Goal: Information Seeking & Learning: Learn about a topic

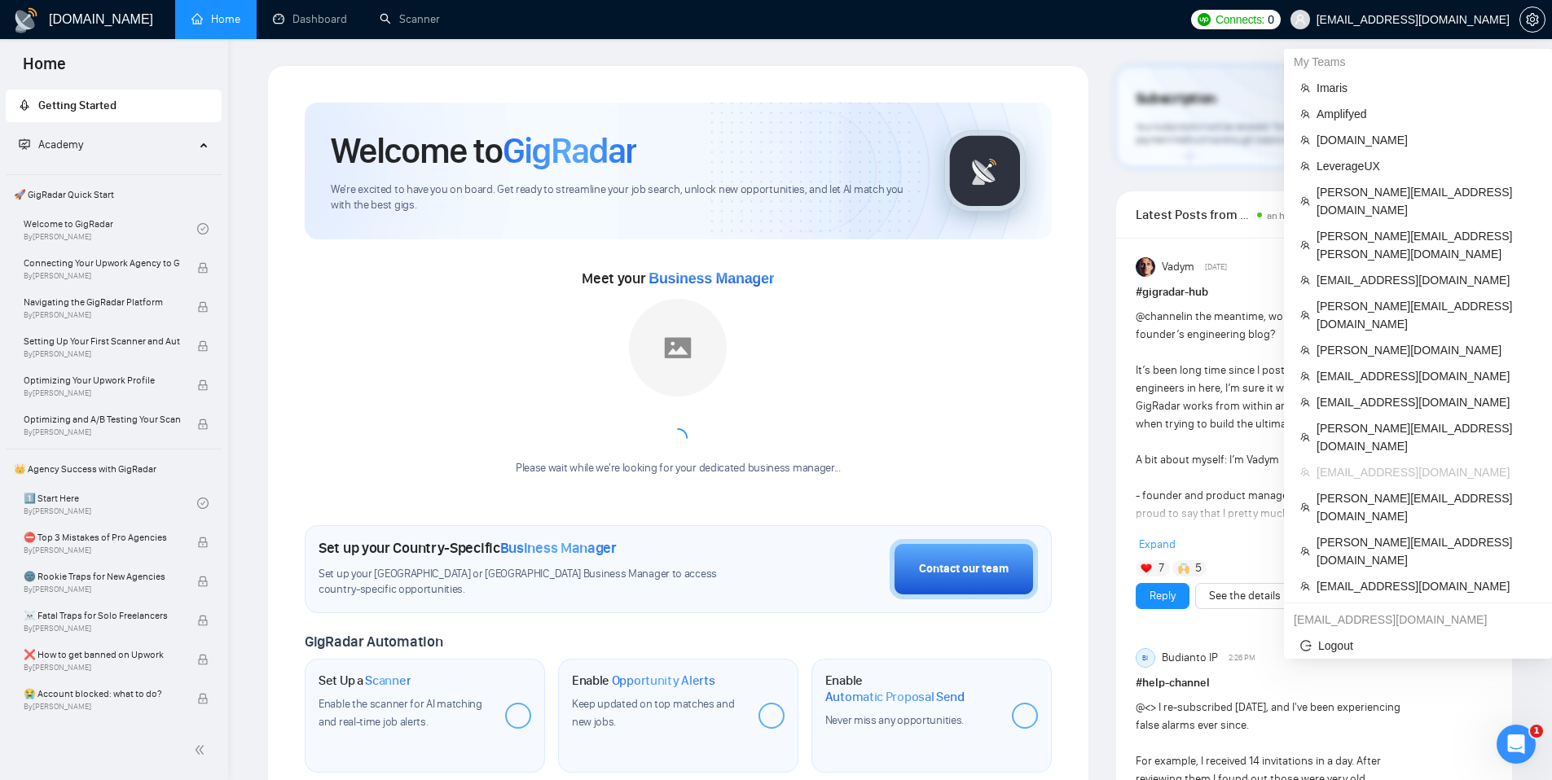
click at [1375, 20] on span "[EMAIL_ADDRESS][DOMAIN_NAME]" at bounding box center [1412, 20] width 193 height 0
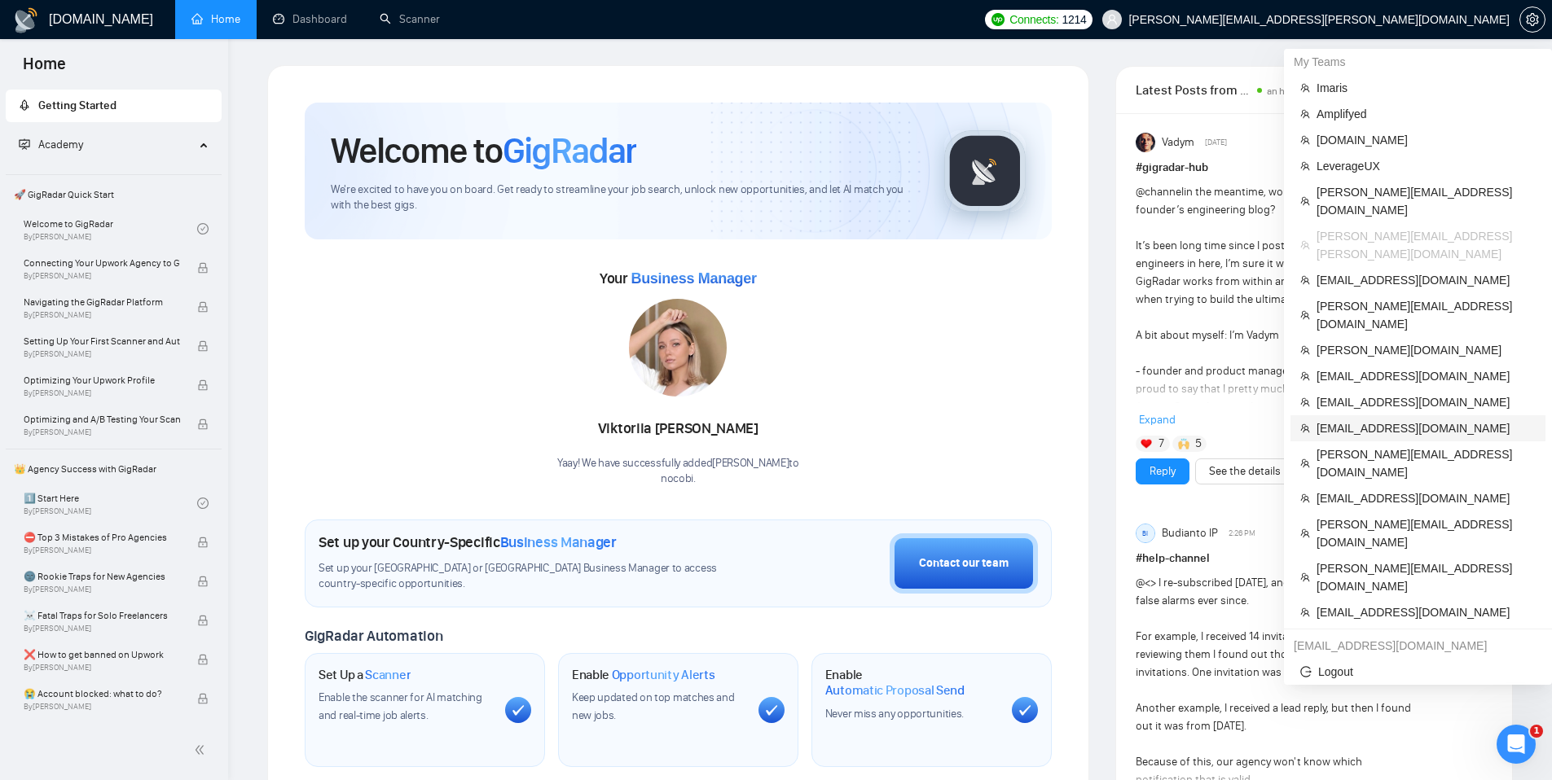
click at [1409, 419] on span "[EMAIL_ADDRESS][DOMAIN_NAME]" at bounding box center [1425, 428] width 219 height 18
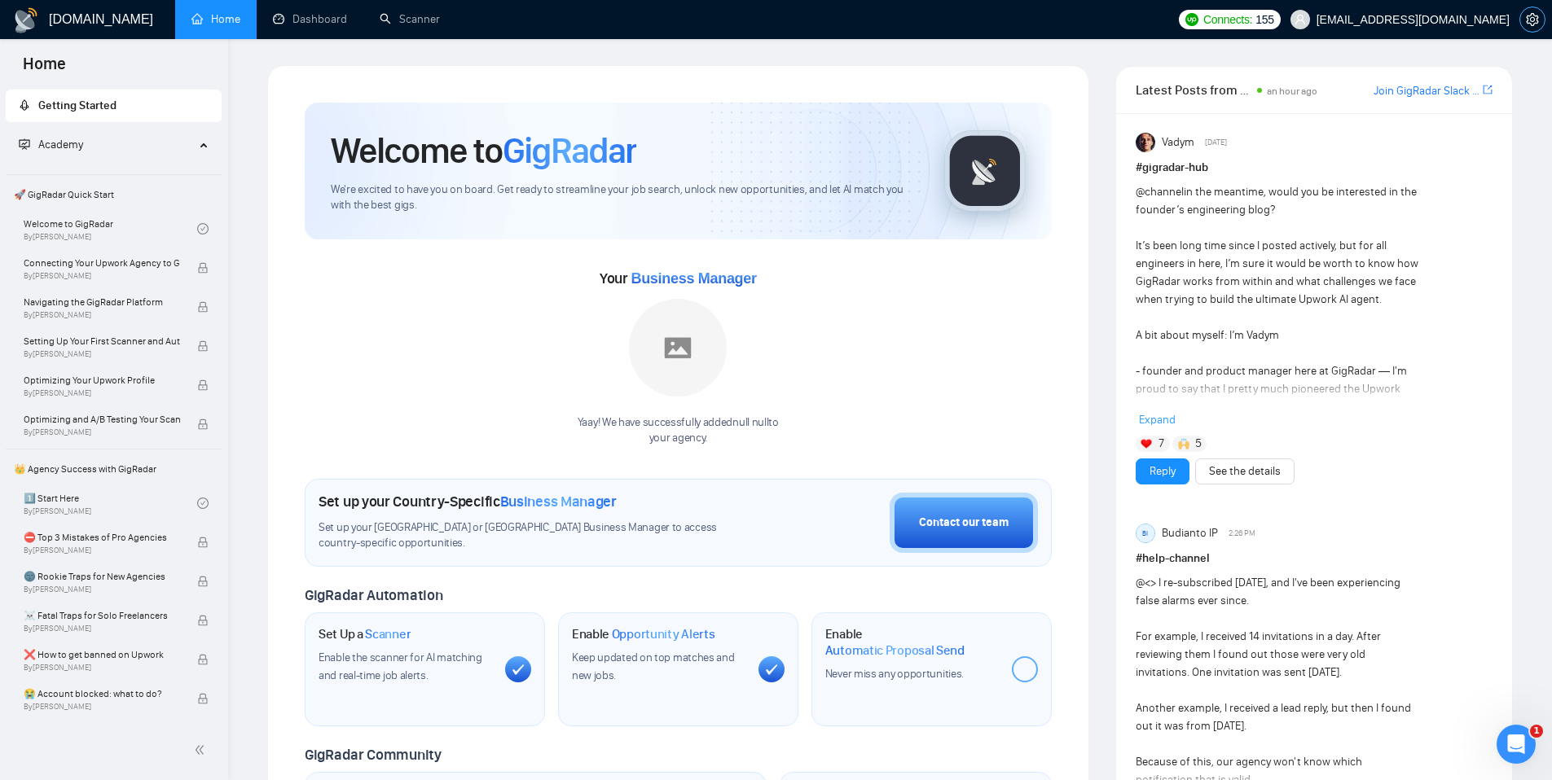
click at [1532, 15] on icon "setting" at bounding box center [1532, 19] width 13 height 13
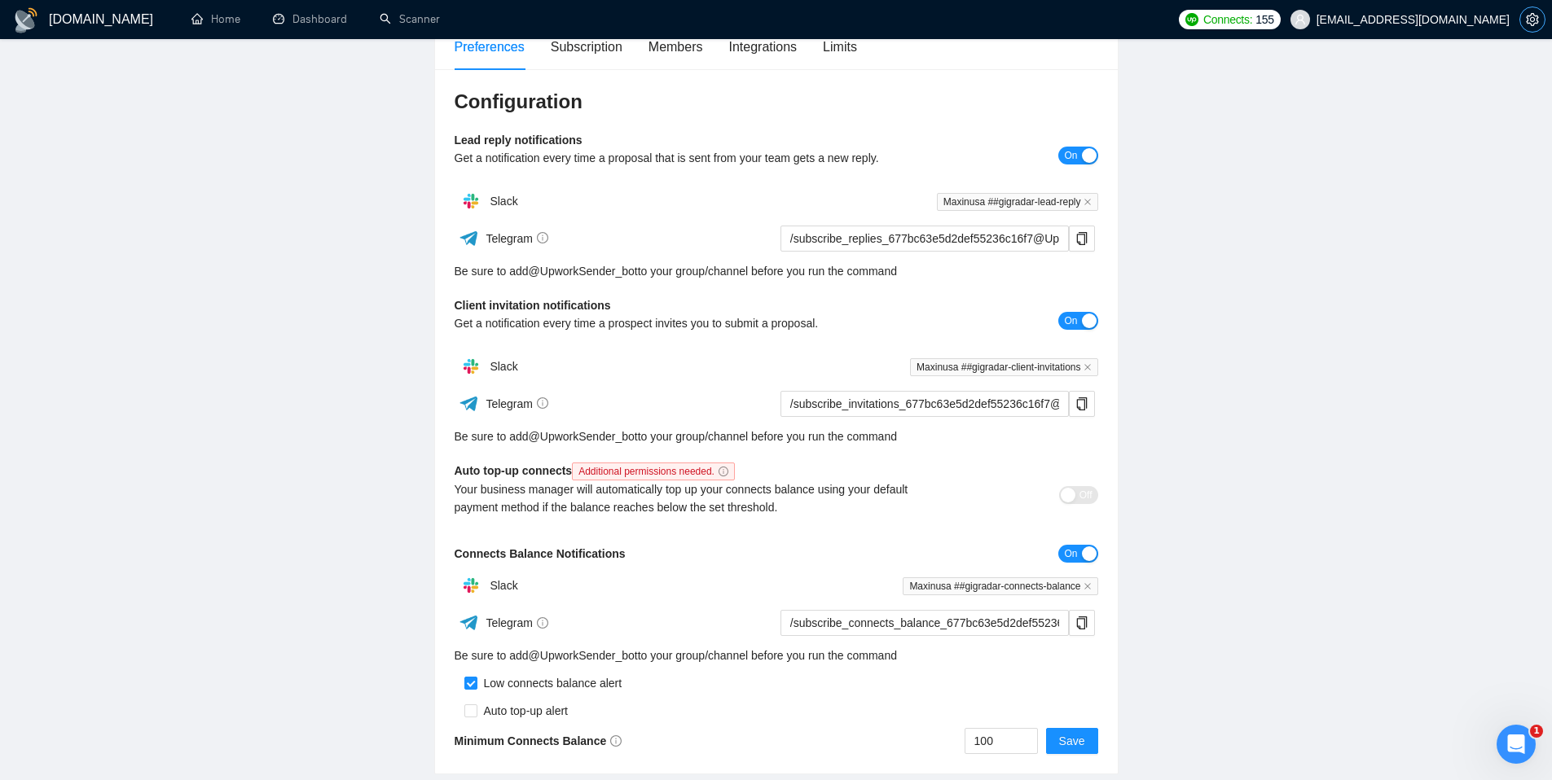
scroll to position [151, 0]
drag, startPoint x: 648, startPoint y: 273, endPoint x: 538, endPoint y: 273, distance: 110.0
click at [538, 273] on div "Be sure to add @ UpworkSender_bot to your group/channel before you run the comm…" at bounding box center [776, 270] width 643 height 18
copy div "@ UpworkSender_bot"
click at [1083, 245] on button "button" at bounding box center [1082, 238] width 26 height 26
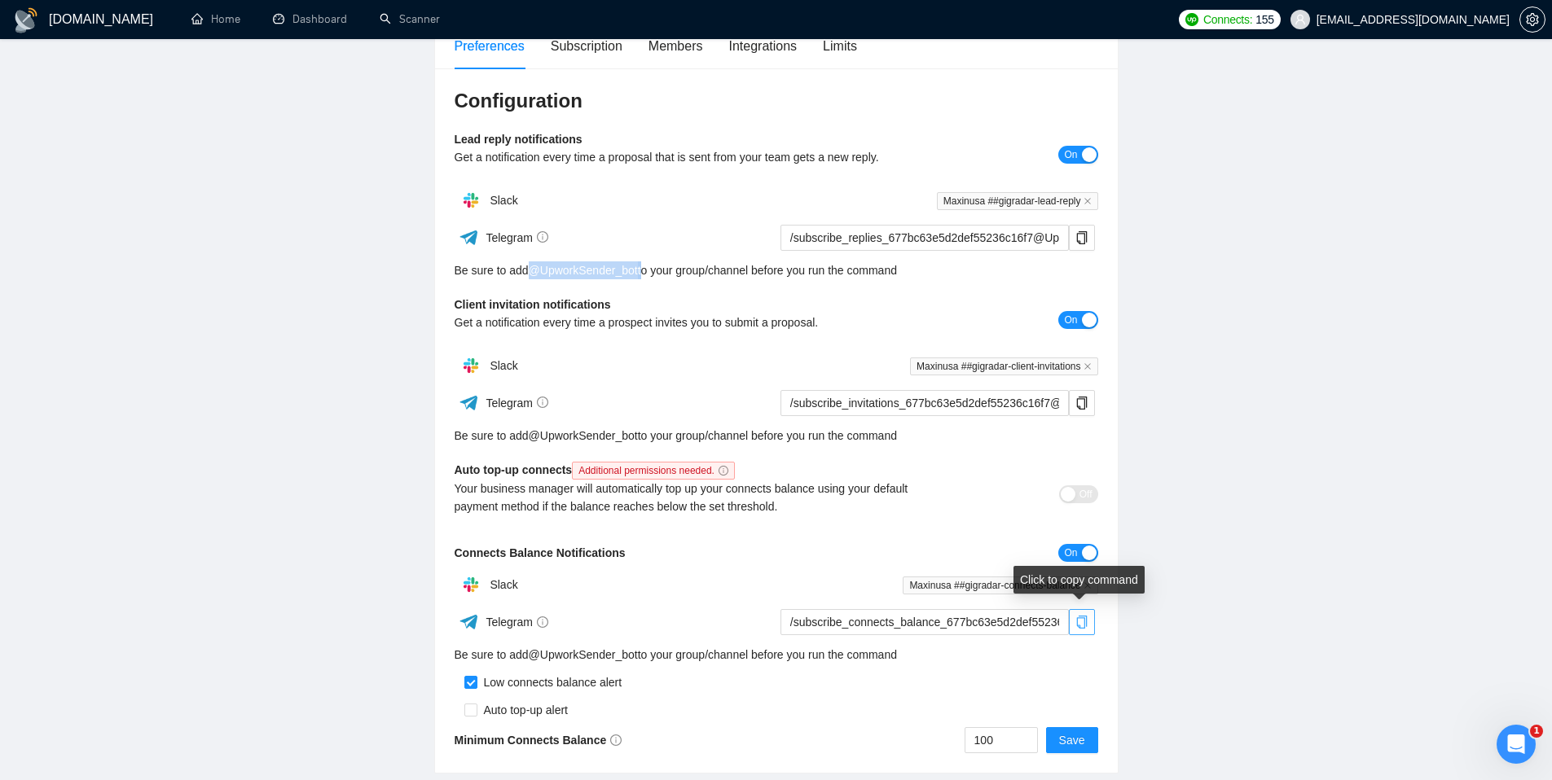
click at [1090, 626] on span "copy" at bounding box center [1081, 622] width 24 height 13
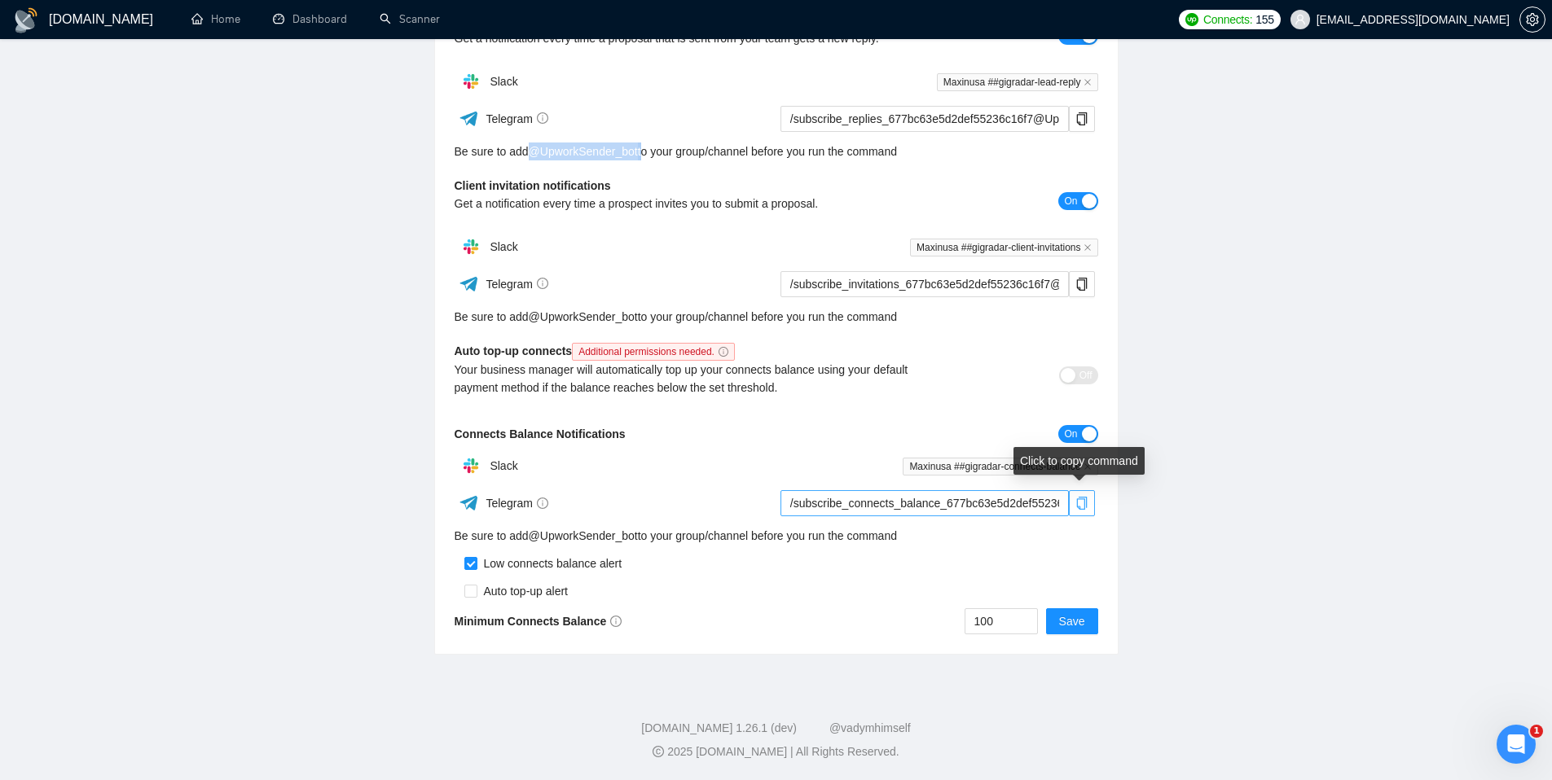
drag, startPoint x: 1087, startPoint y: 500, endPoint x: 1014, endPoint y: 503, distance: 73.3
click at [1087, 500] on icon "copy" at bounding box center [1081, 503] width 13 height 13
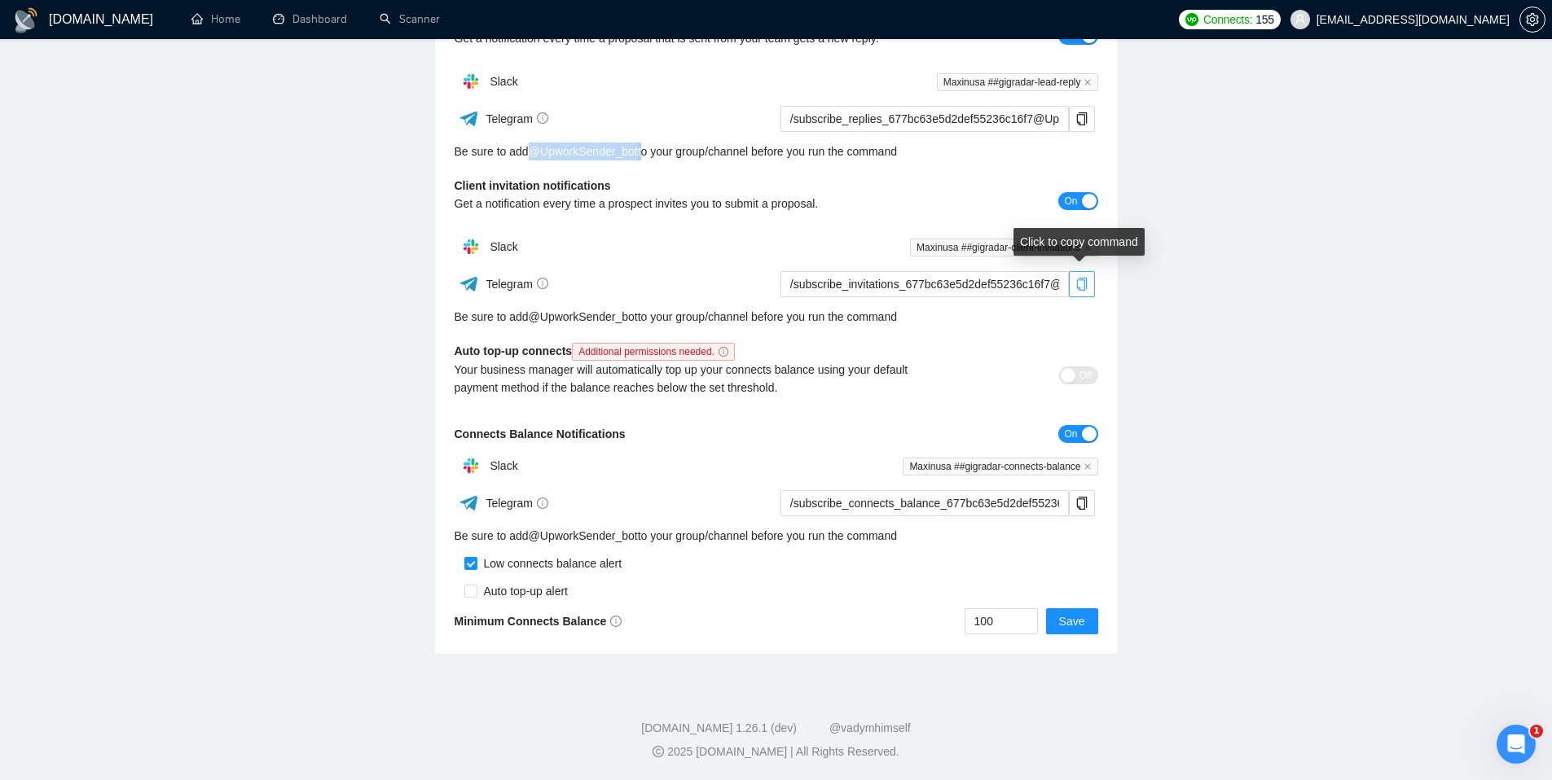
click at [1085, 285] on icon "copy" at bounding box center [1081, 284] width 13 height 13
click at [1431, 20] on span "[EMAIL_ADDRESS][DOMAIN_NAME]" at bounding box center [1412, 20] width 193 height 0
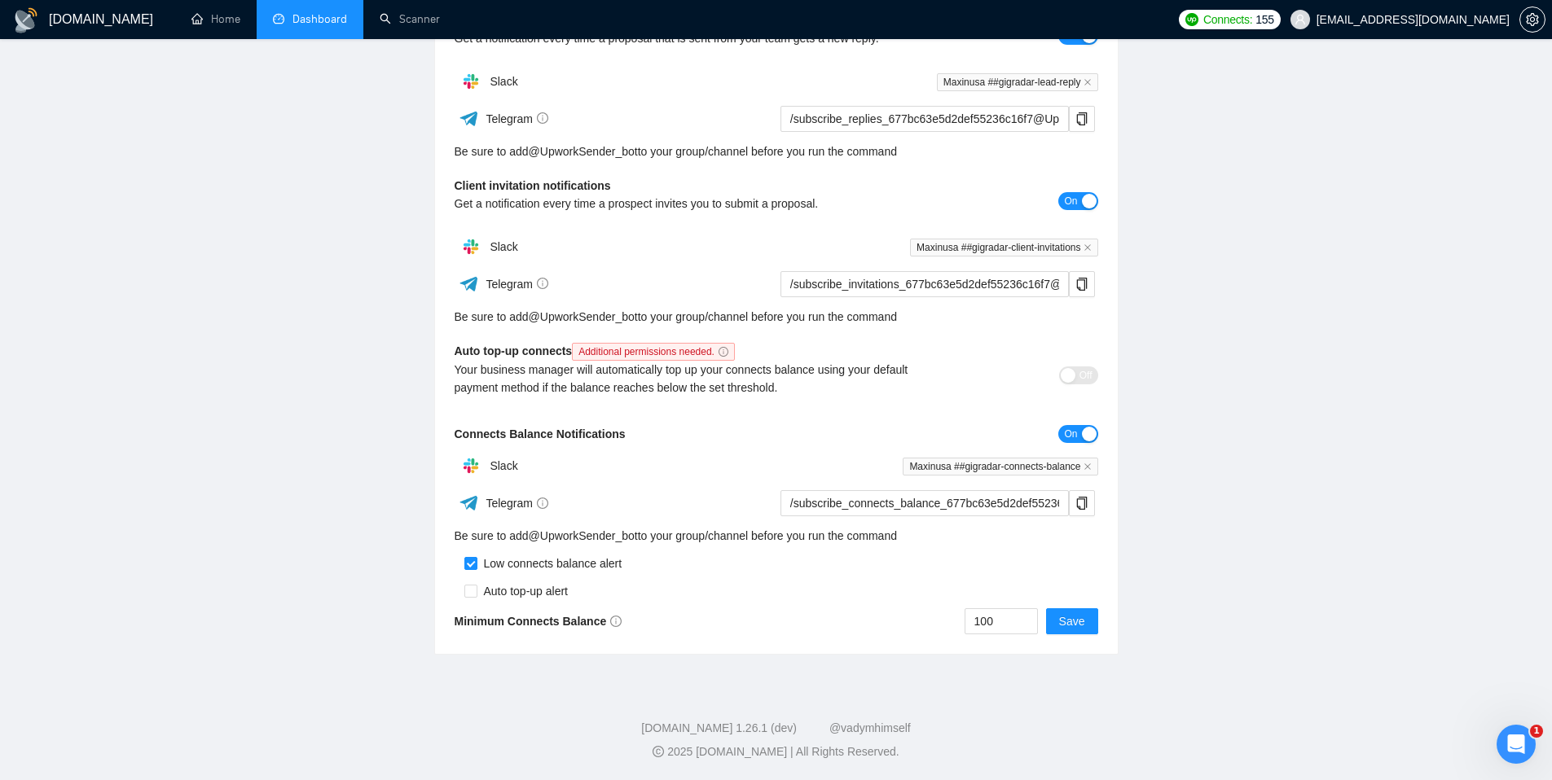
click at [305, 26] on link "Dashboard" at bounding box center [310, 19] width 74 height 14
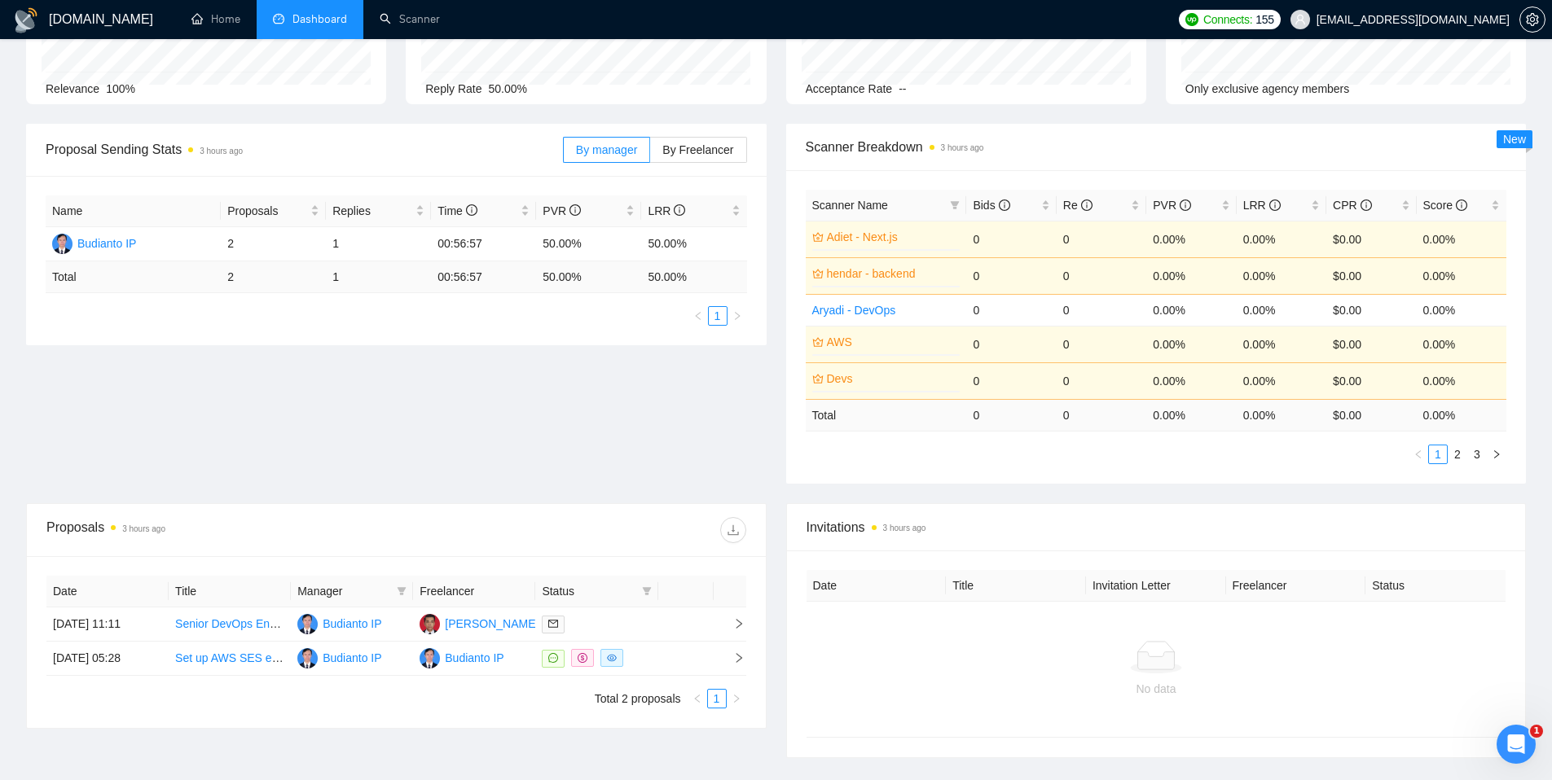
scroll to position [112, 0]
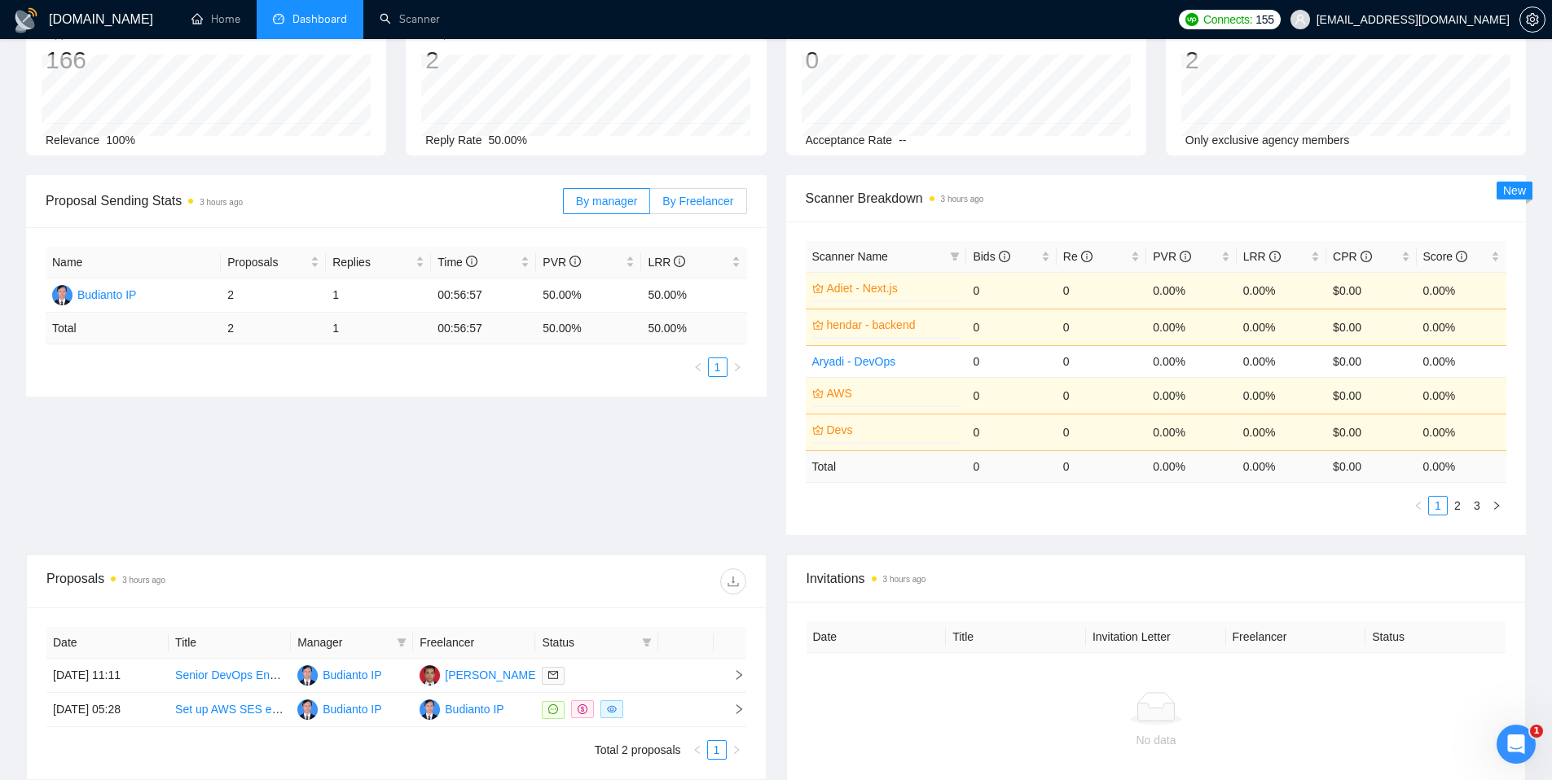
click at [684, 200] on span "By Freelancer" at bounding box center [697, 201] width 71 height 13
click at [650, 205] on input "By Freelancer" at bounding box center [650, 205] width 0 height 0
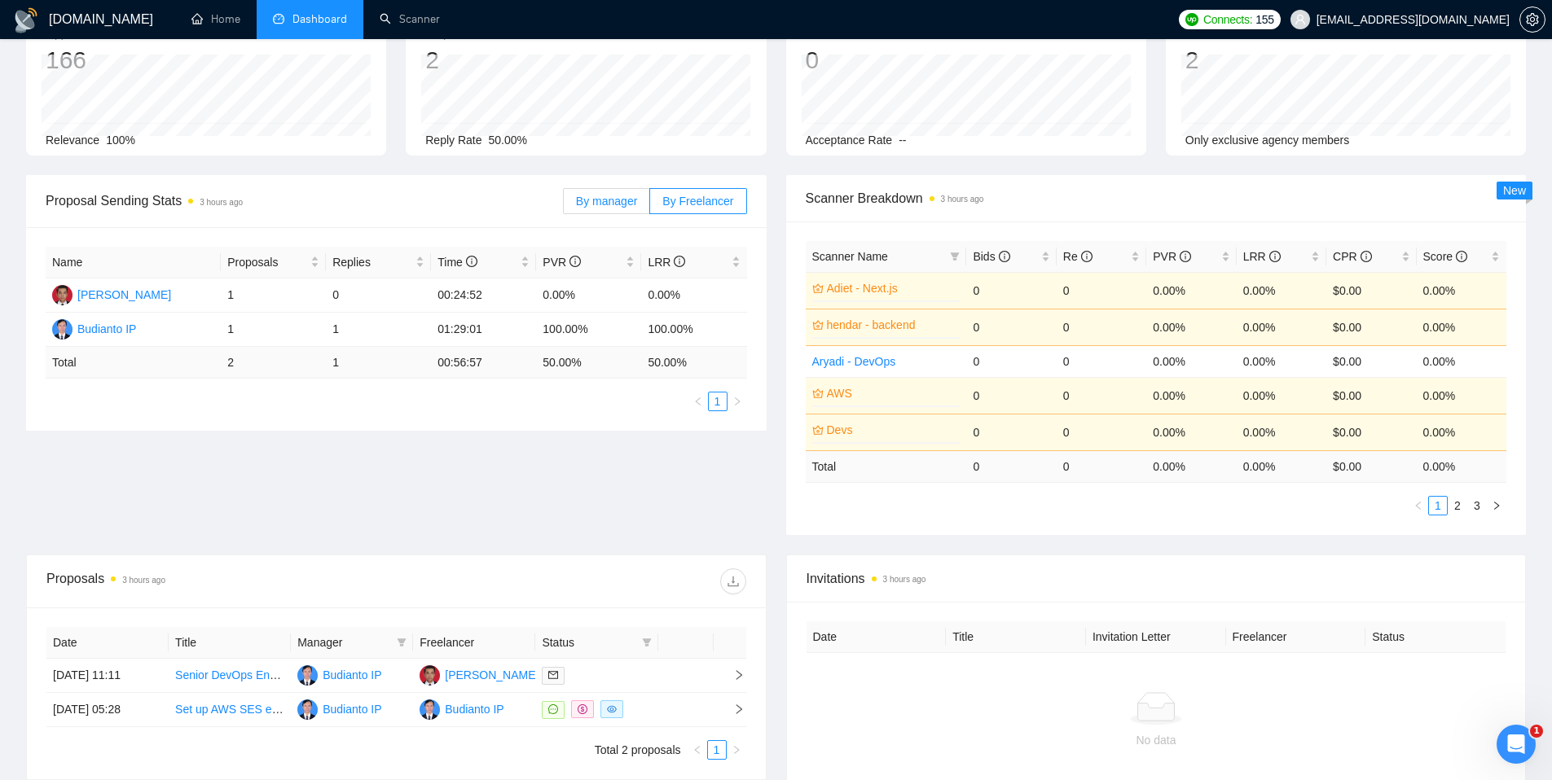
click at [623, 207] on span "By manager" at bounding box center [606, 201] width 61 height 13
click at [564, 205] on input "By manager" at bounding box center [564, 205] width 0 height 0
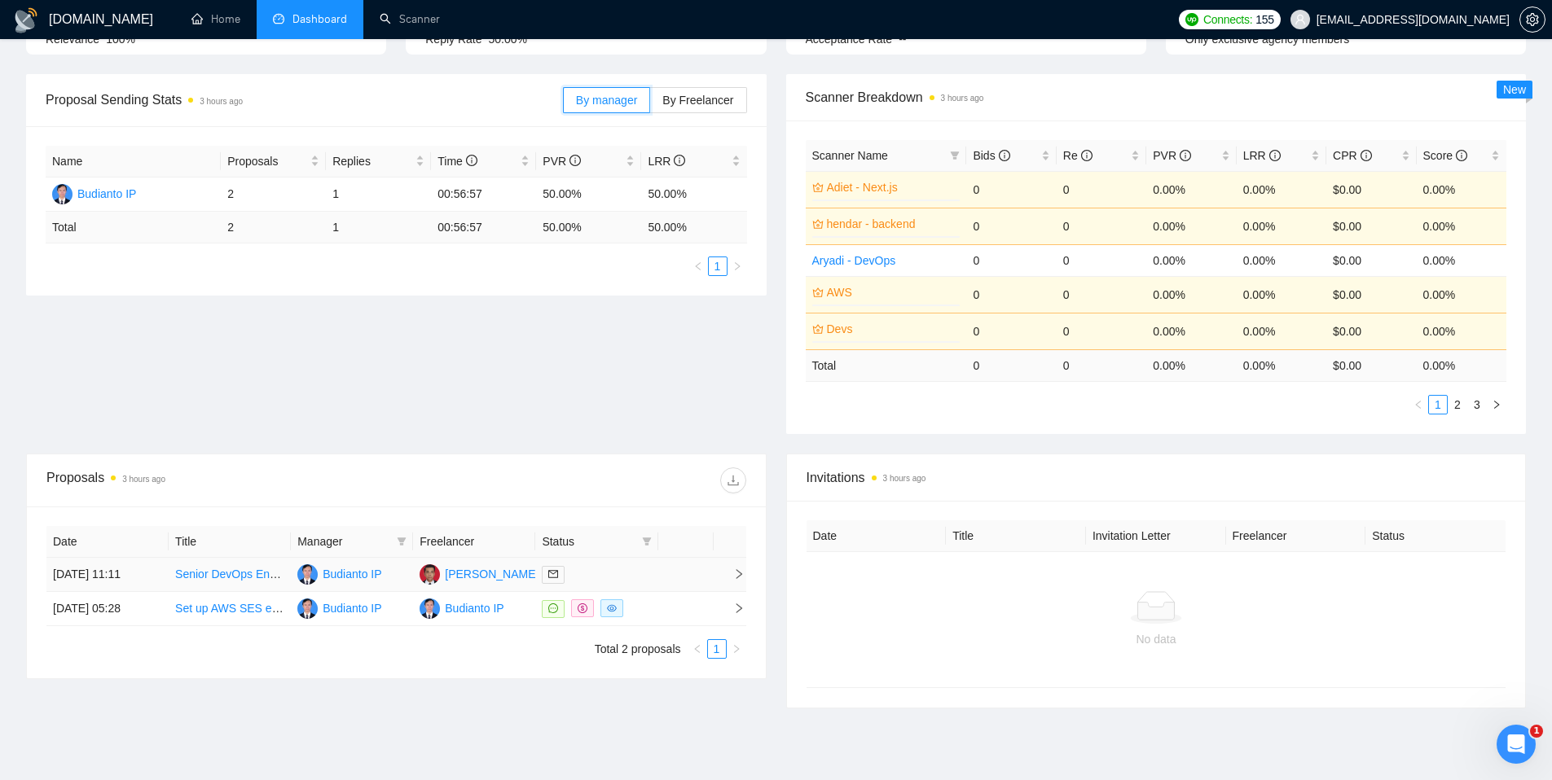
scroll to position [0, 0]
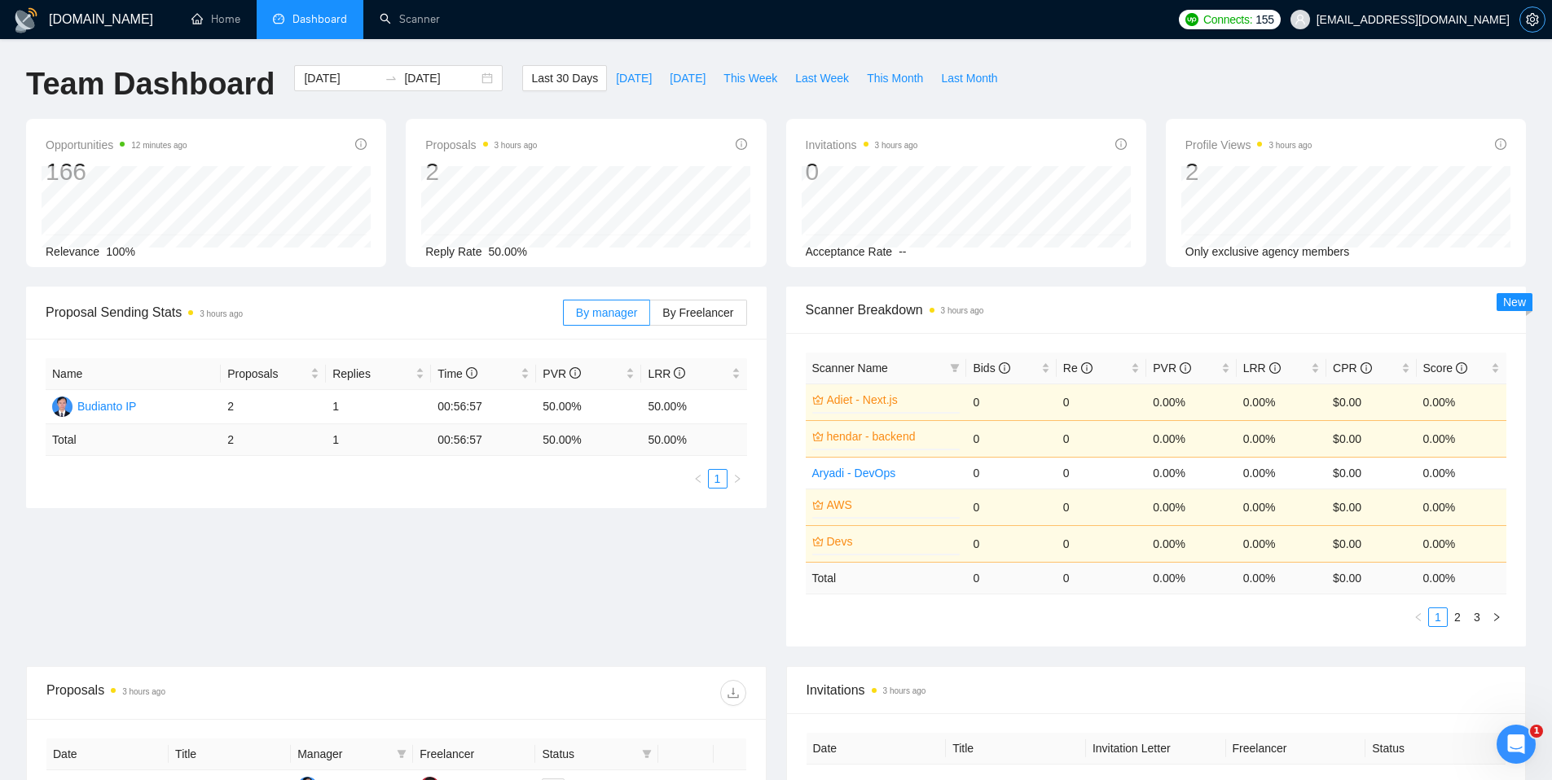
click at [1539, 25] on span "setting" at bounding box center [1532, 19] width 24 height 13
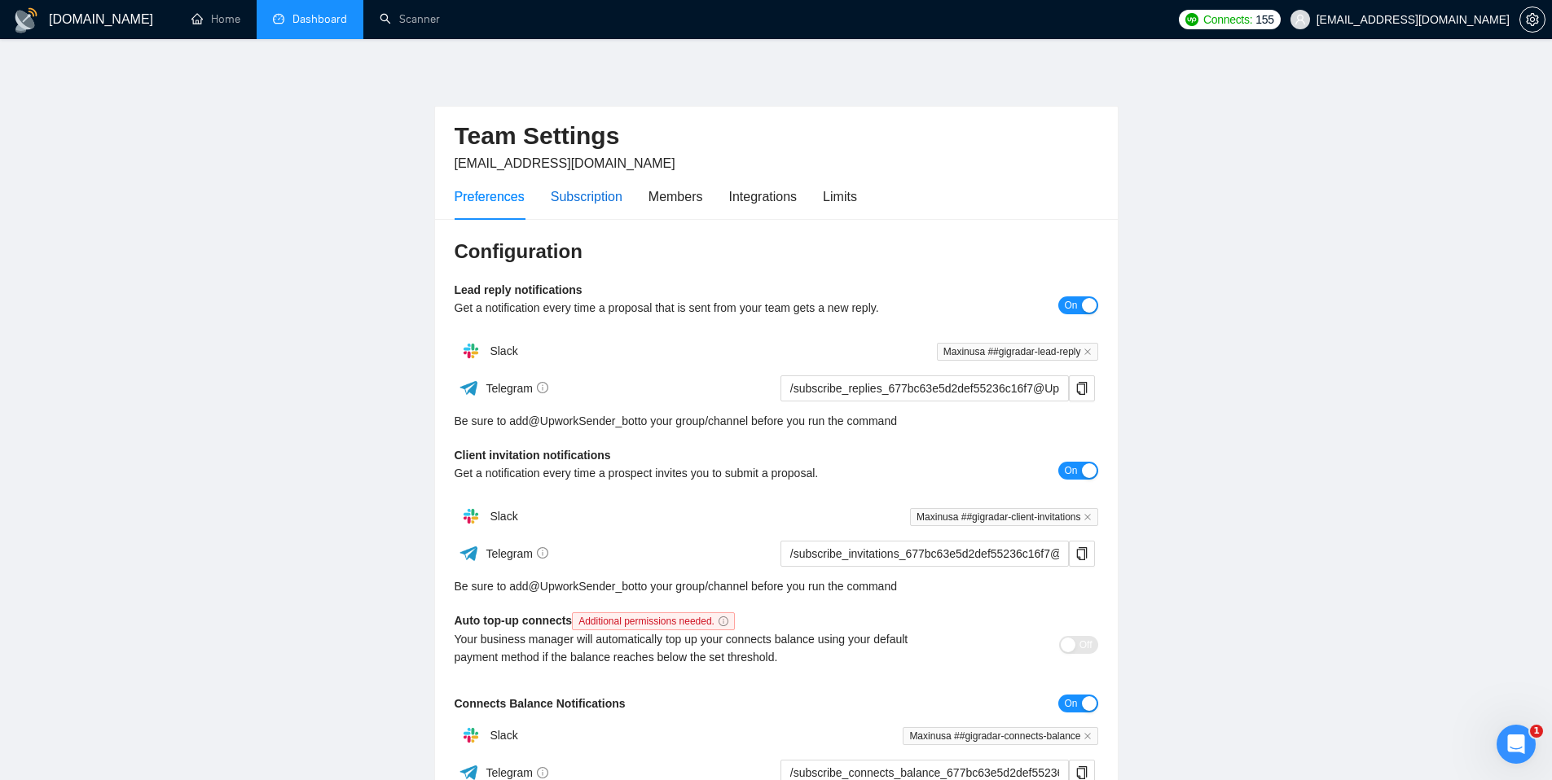
click at [591, 206] on div "Subscription" at bounding box center [587, 197] width 72 height 20
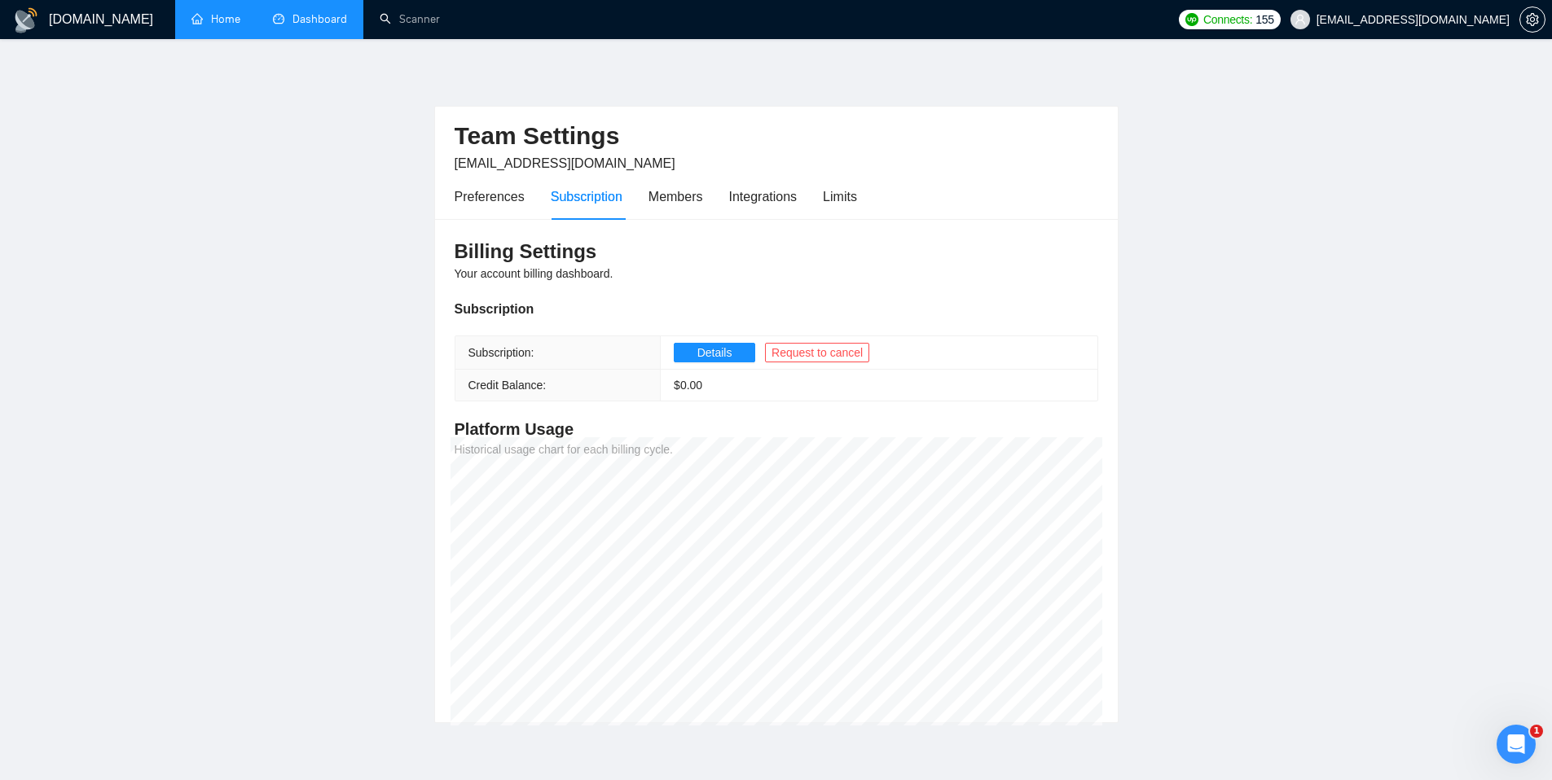
click at [212, 23] on link "Home" at bounding box center [215, 19] width 49 height 14
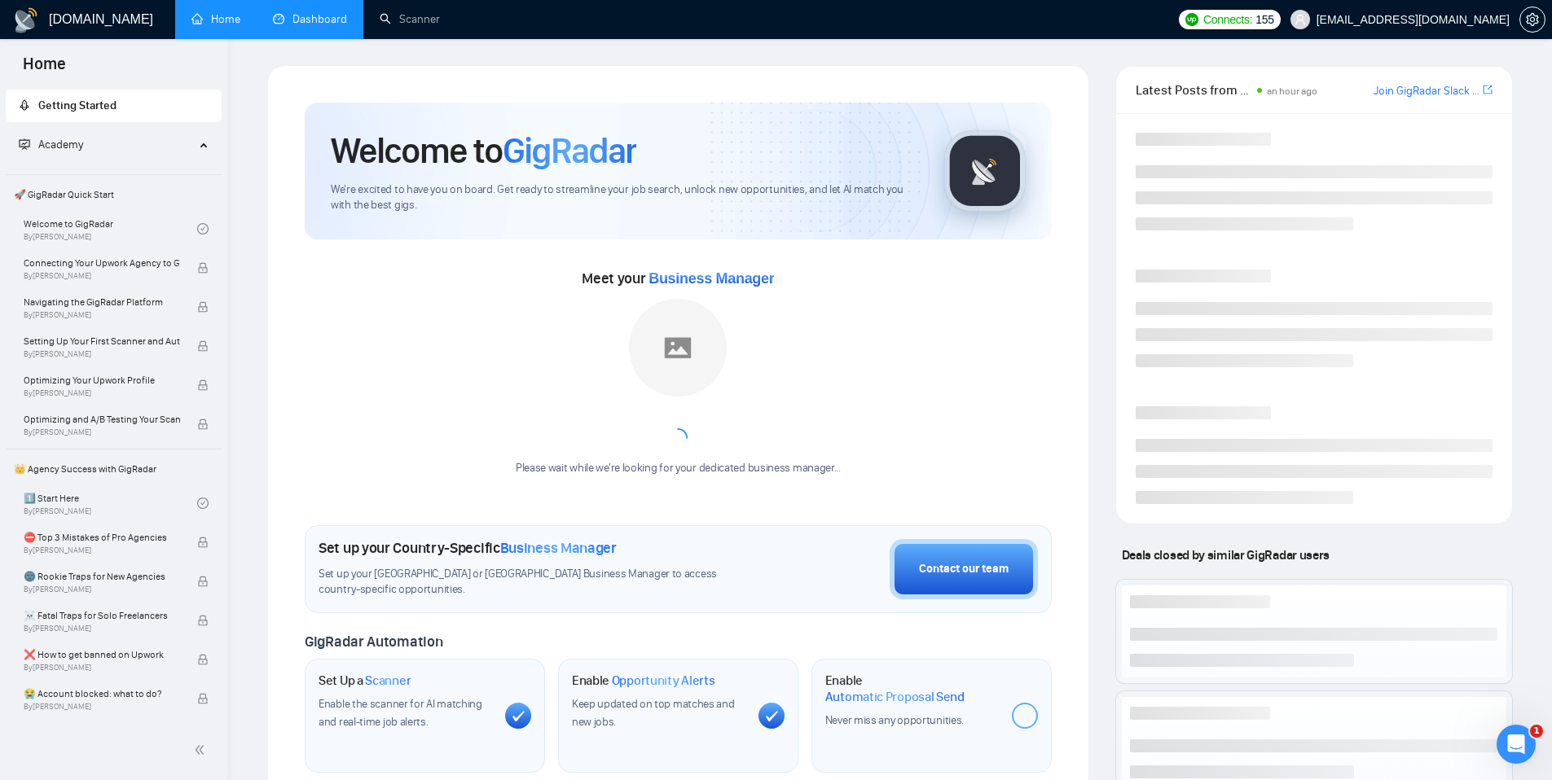
click at [288, 26] on link "Dashboard" at bounding box center [310, 19] width 74 height 14
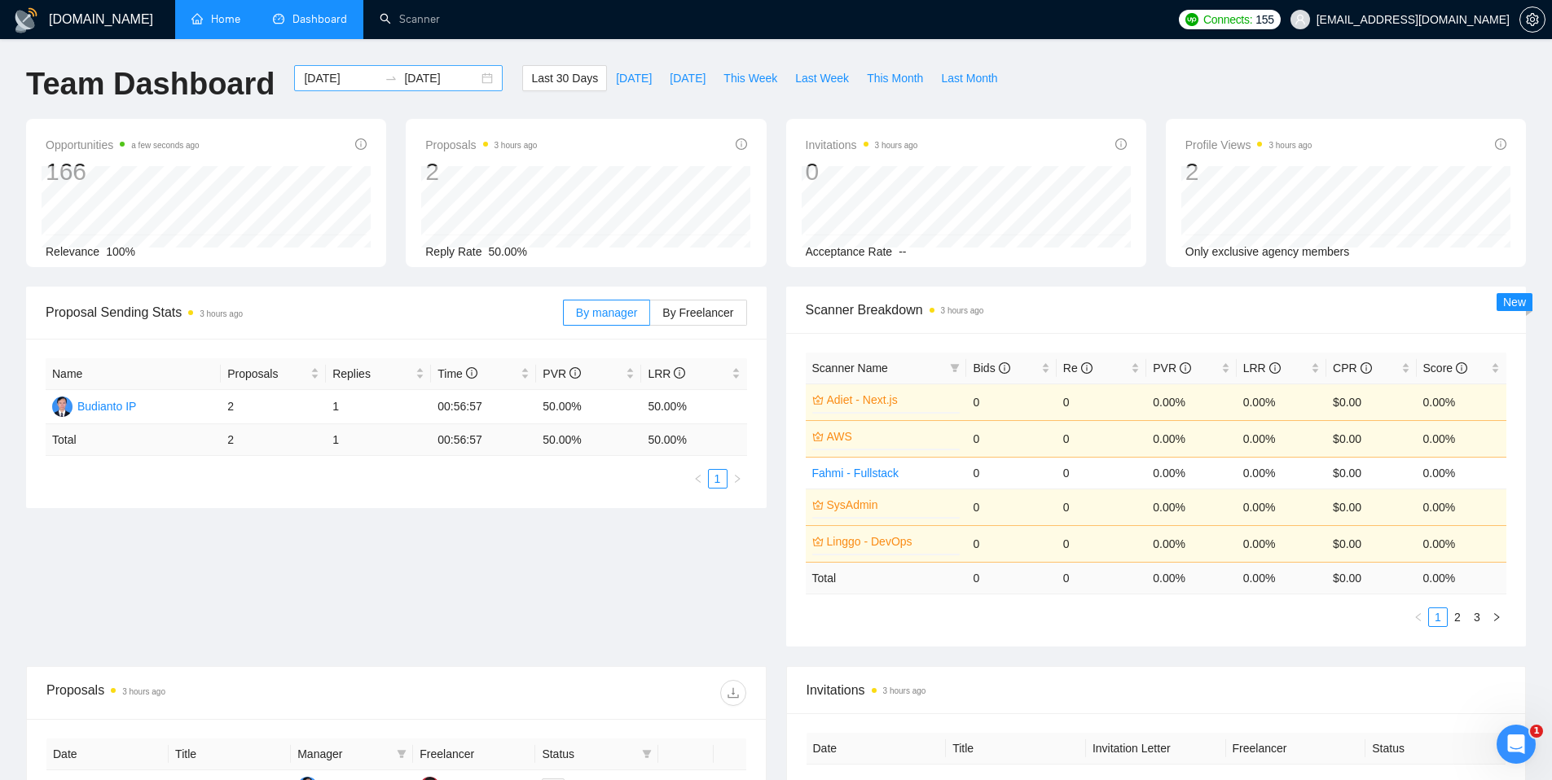
click at [472, 77] on div "[DATE] [DATE]" at bounding box center [398, 78] width 209 height 26
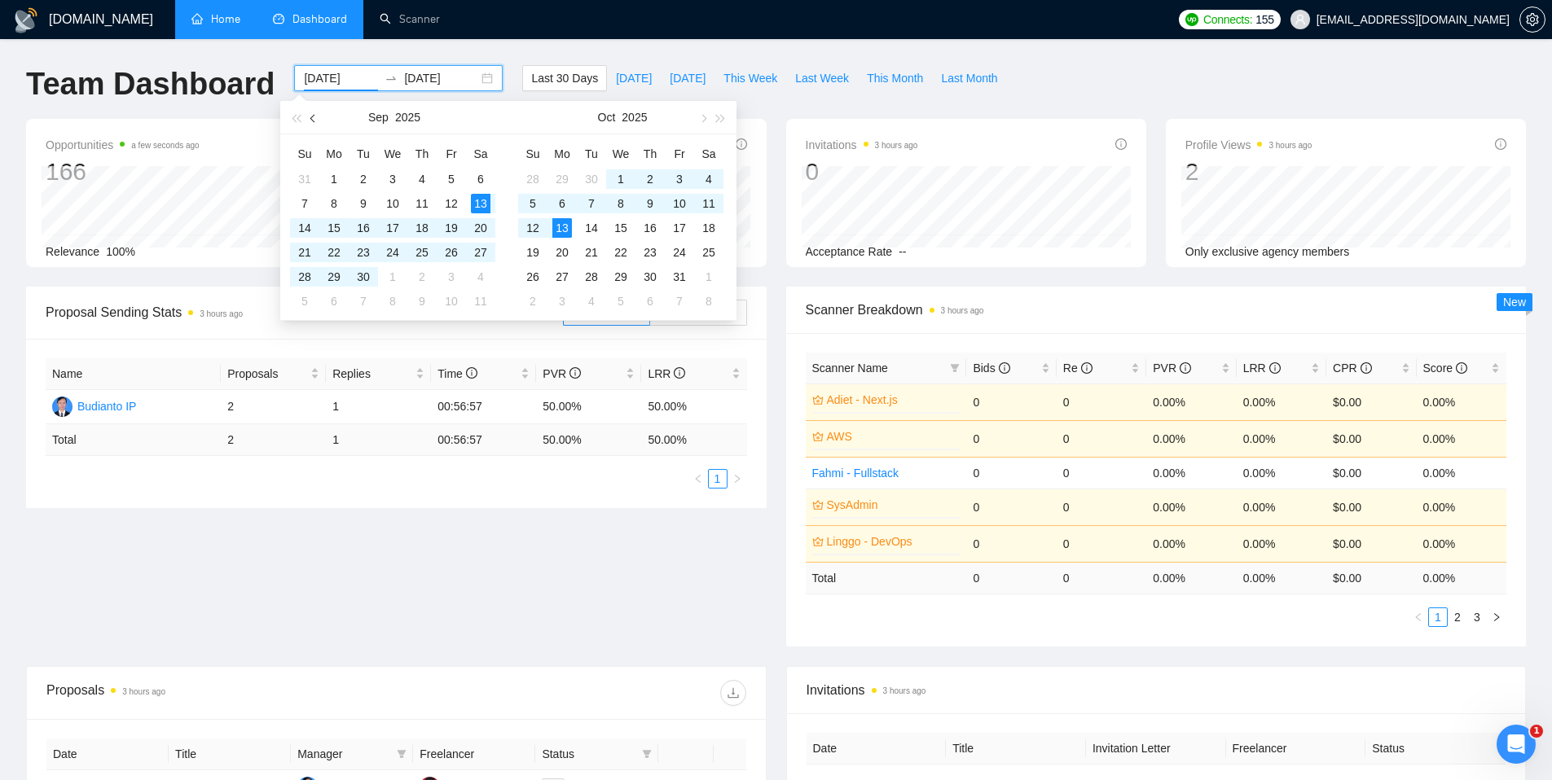
click at [313, 123] on button "button" at bounding box center [314, 117] width 18 height 33
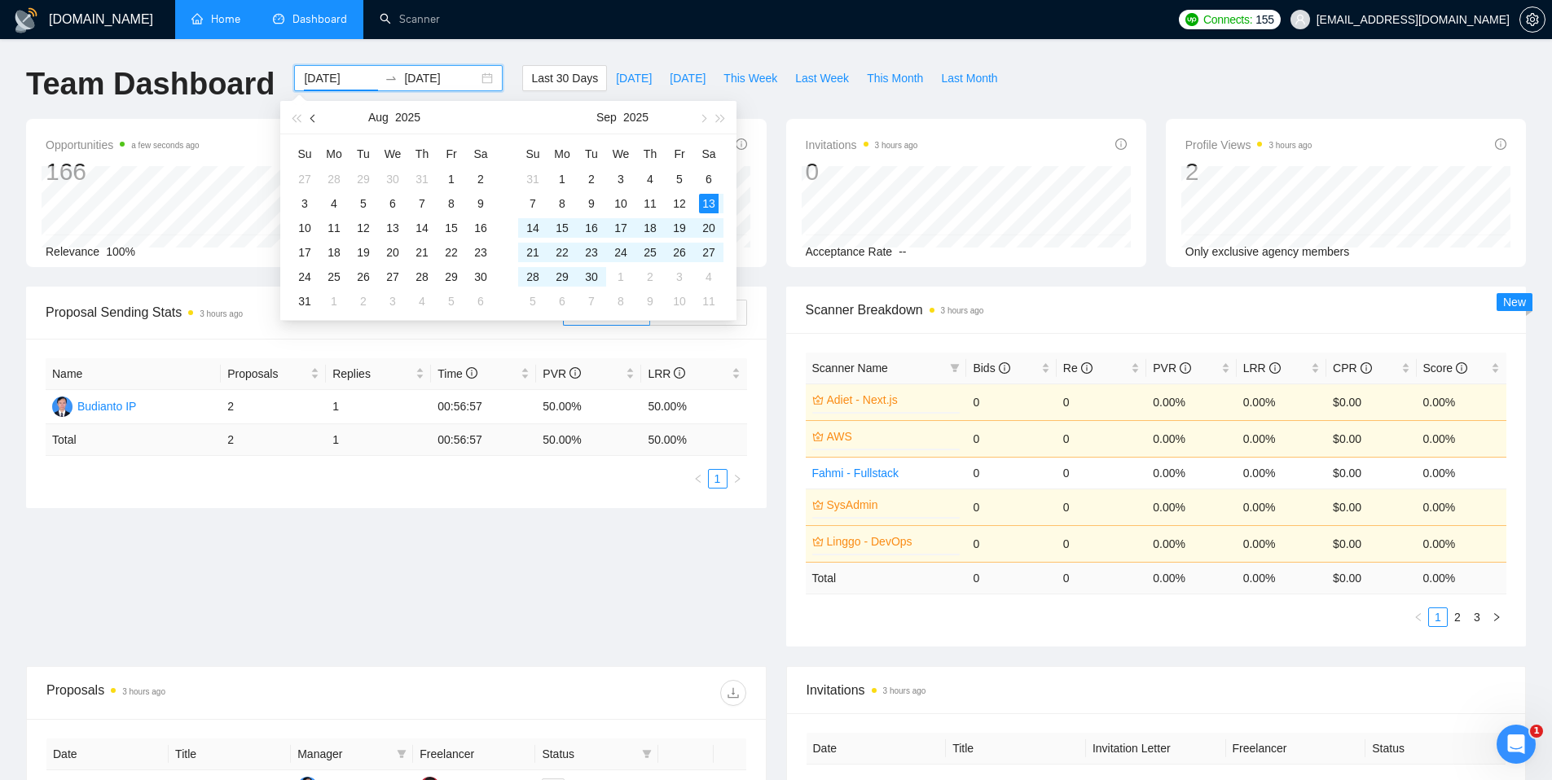
click at [313, 123] on button "button" at bounding box center [314, 117] width 18 height 33
click at [361, 174] on div "1" at bounding box center [364, 179] width 20 height 20
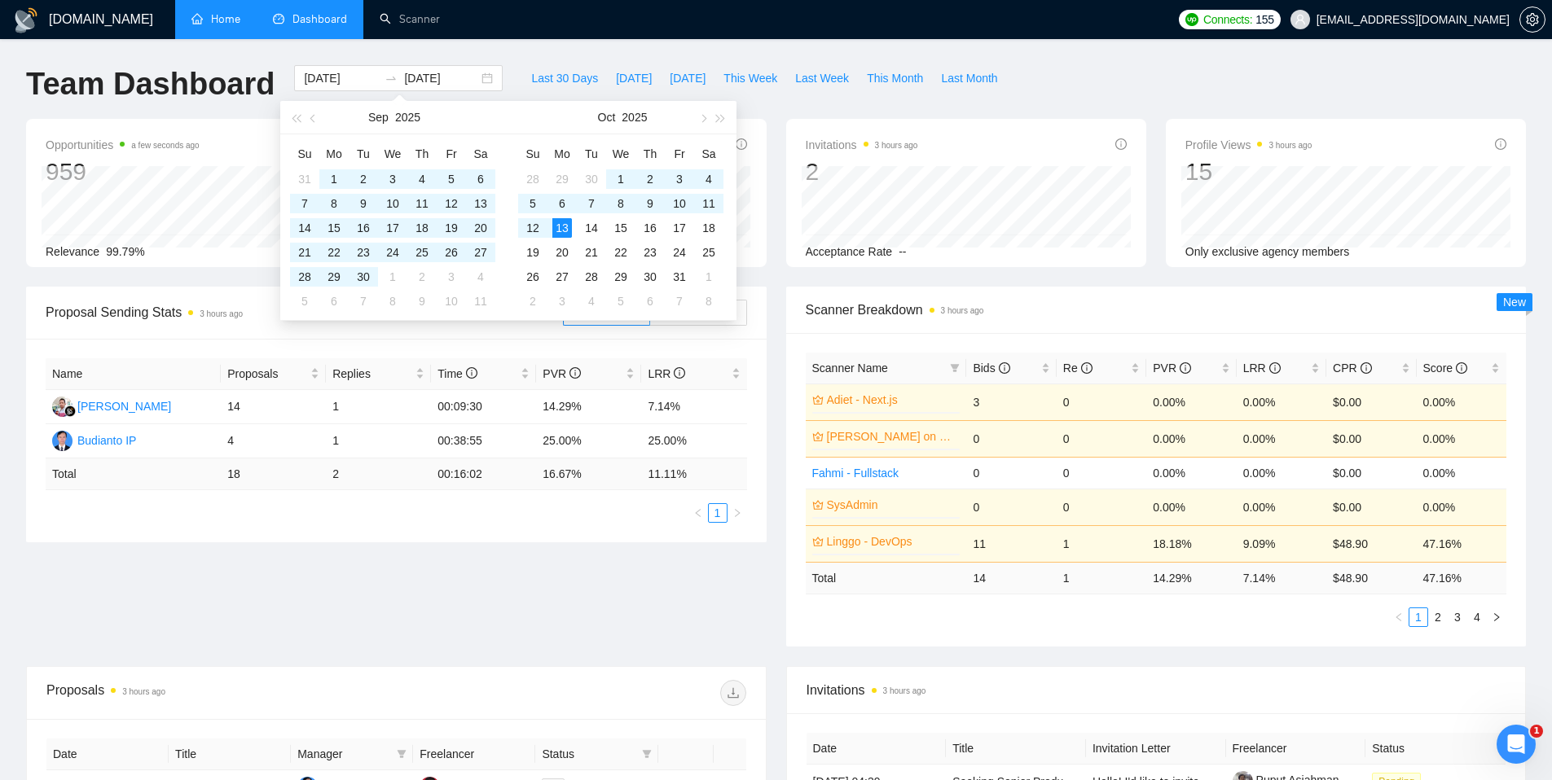
click at [552, 40] on div "[DOMAIN_NAME] Home Dashboard Scanner Connects: 155 [EMAIL_ADDRESS][DOMAIN_NAME]…" at bounding box center [776, 655] width 1552 height 1311
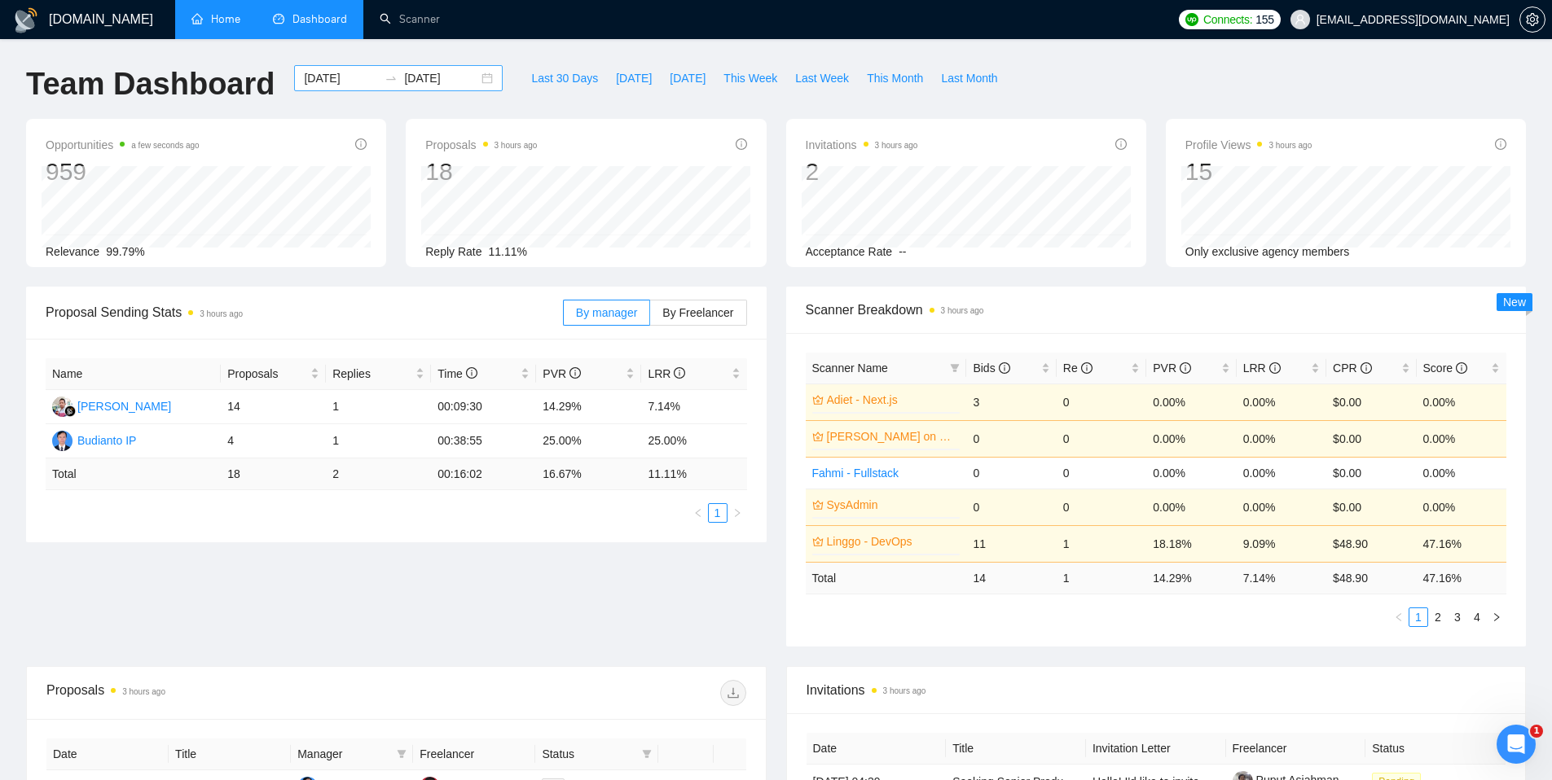
click at [316, 78] on input "[DATE]" at bounding box center [341, 78] width 74 height 18
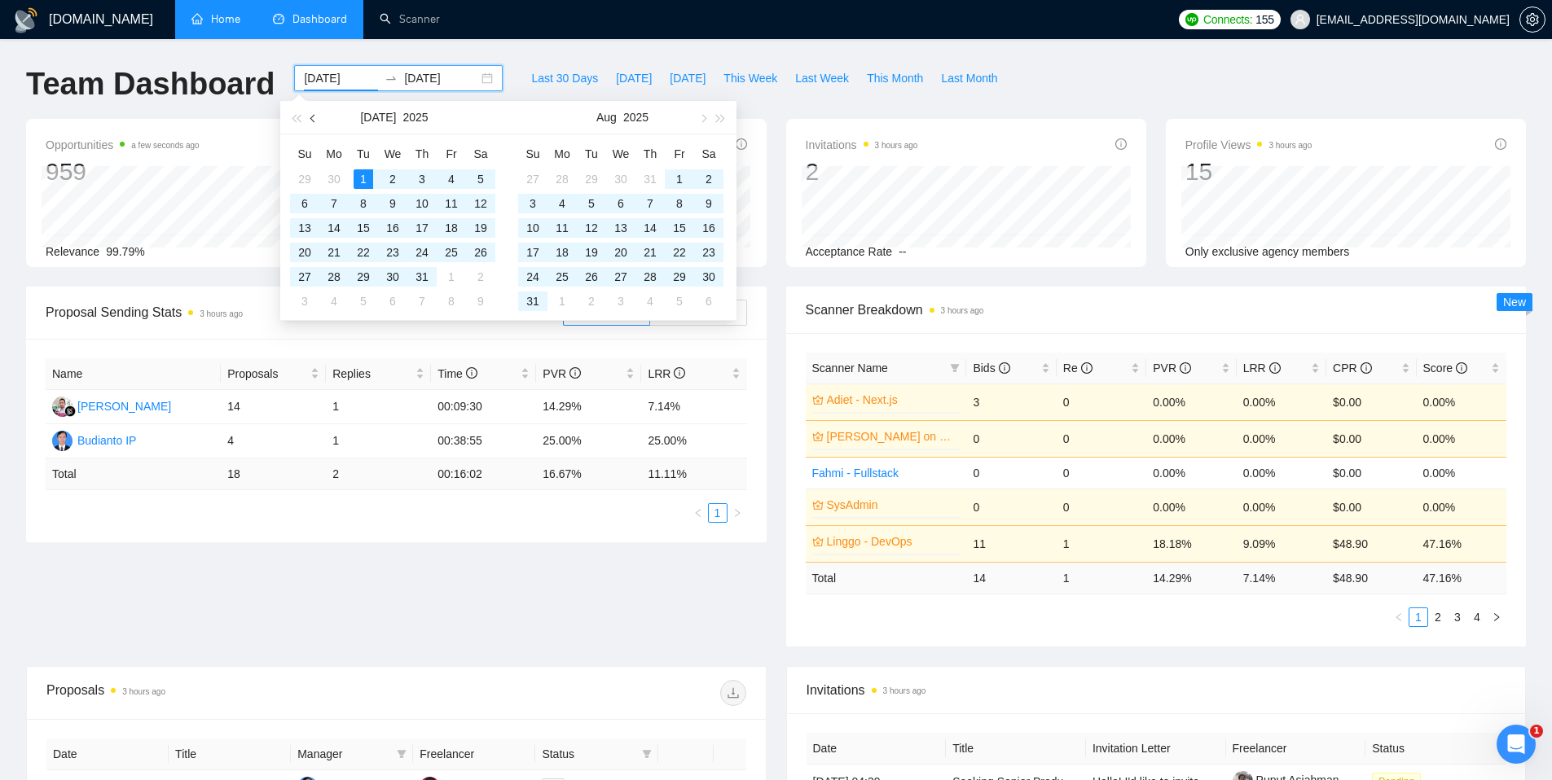
click at [312, 116] on span "button" at bounding box center [314, 118] width 8 height 8
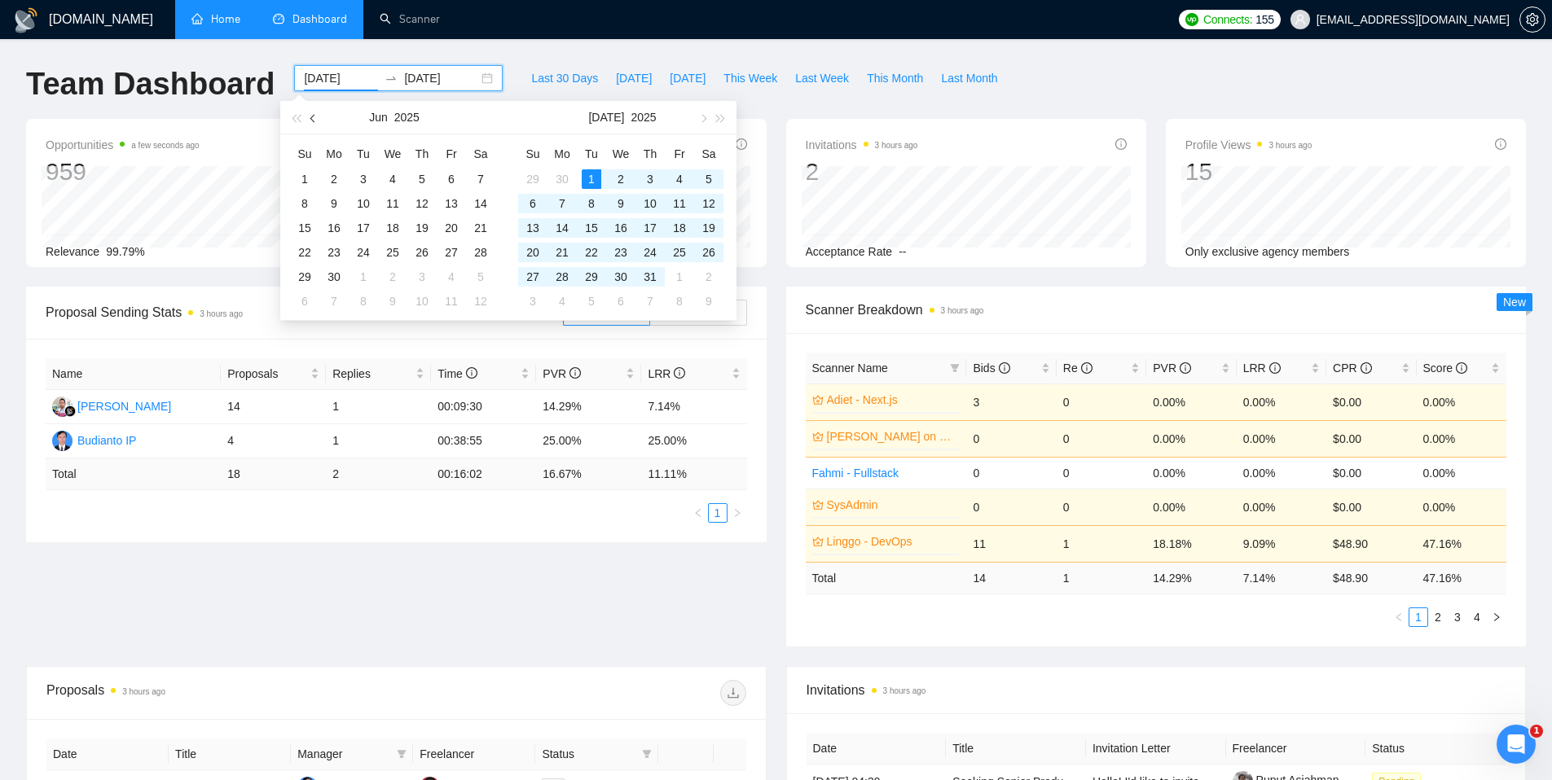
click at [312, 116] on span "button" at bounding box center [314, 118] width 8 height 8
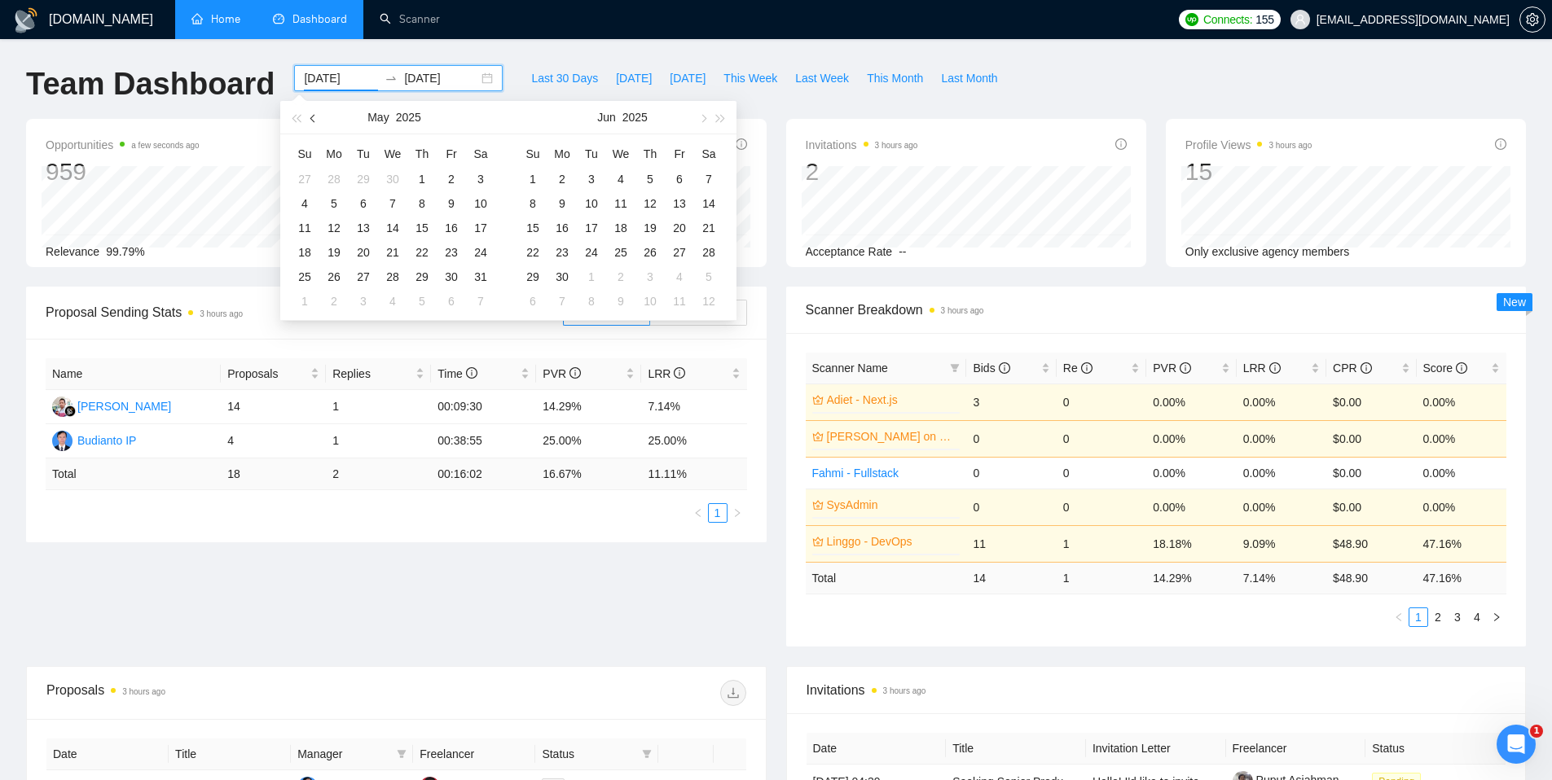
click at [312, 116] on span "button" at bounding box center [314, 118] width 8 height 8
type input "[DATE]"
click at [362, 177] on div "1" at bounding box center [364, 179] width 20 height 20
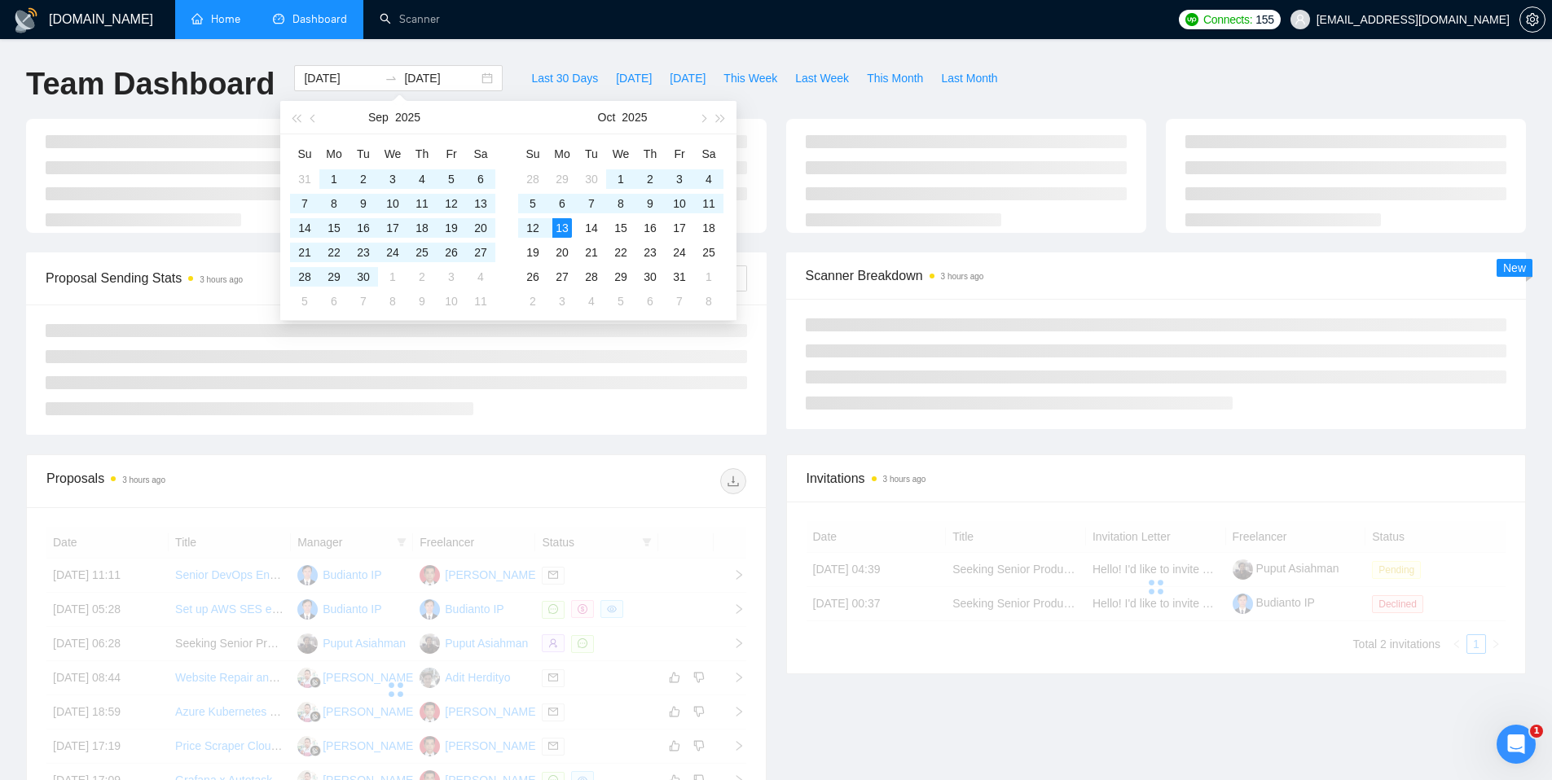
click at [494, 28] on ul "Home Dashboard Scanner" at bounding box center [669, 19] width 1000 height 39
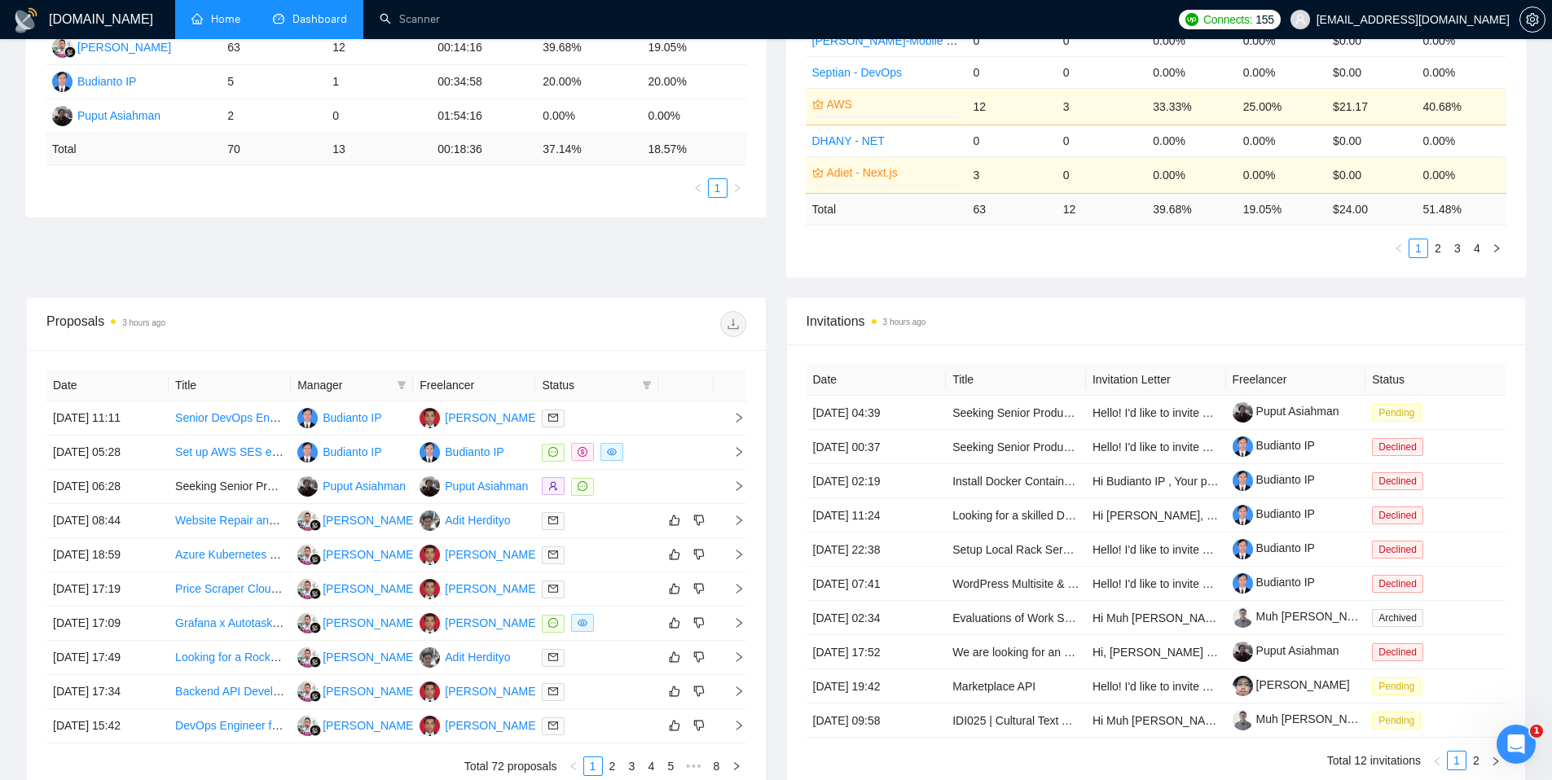
scroll to position [484, 0]
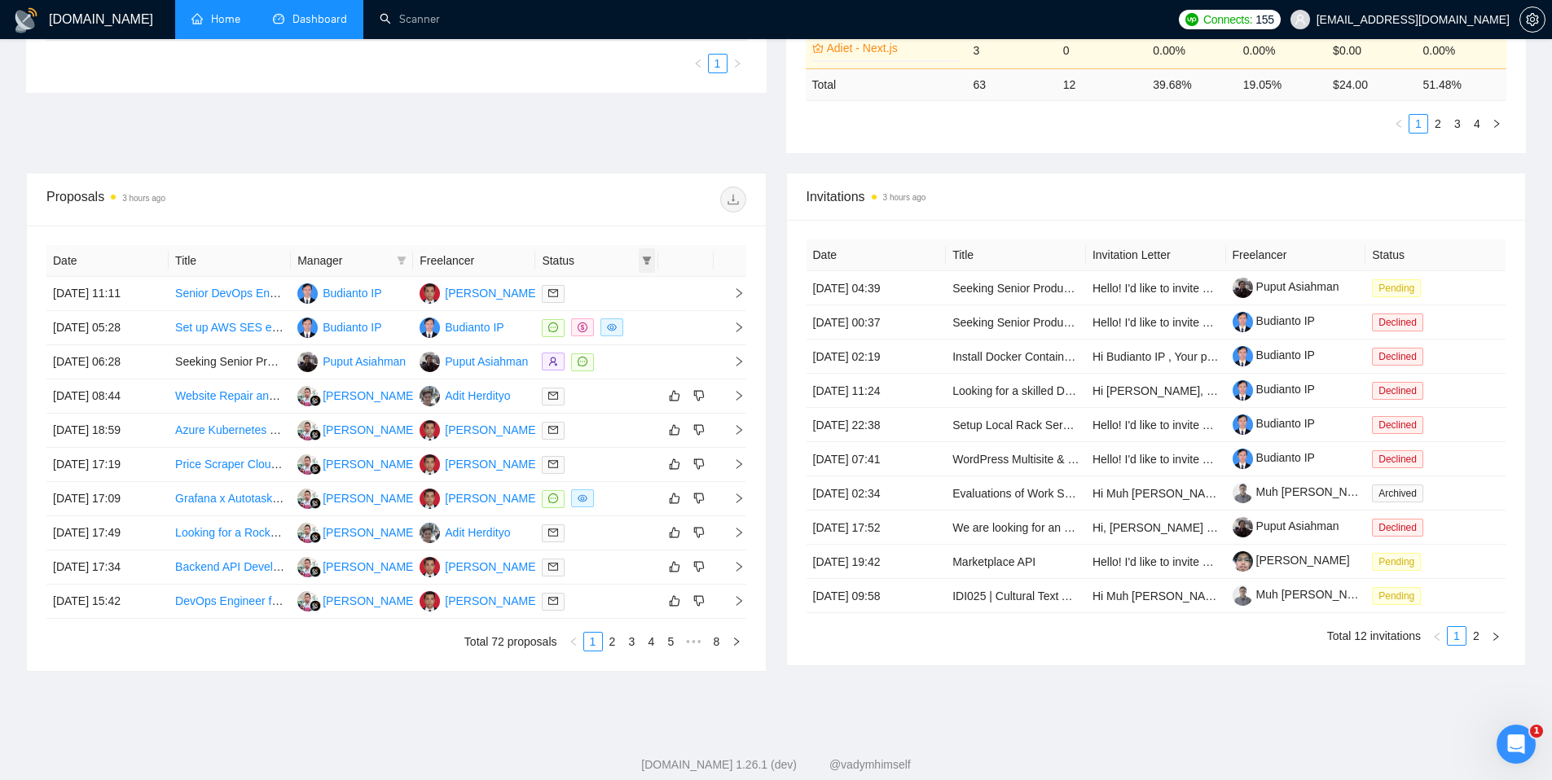
click at [643, 260] on icon "filter" at bounding box center [646, 261] width 9 height 8
click at [574, 293] on input "checkbox" at bounding box center [572, 291] width 13 height 13
checkbox input "true"
drag, startPoint x: 623, startPoint y: 348, endPoint x: 608, endPoint y: 381, distance: 36.5
click at [623, 348] on button "OK" at bounding box center [632, 350] width 29 height 20
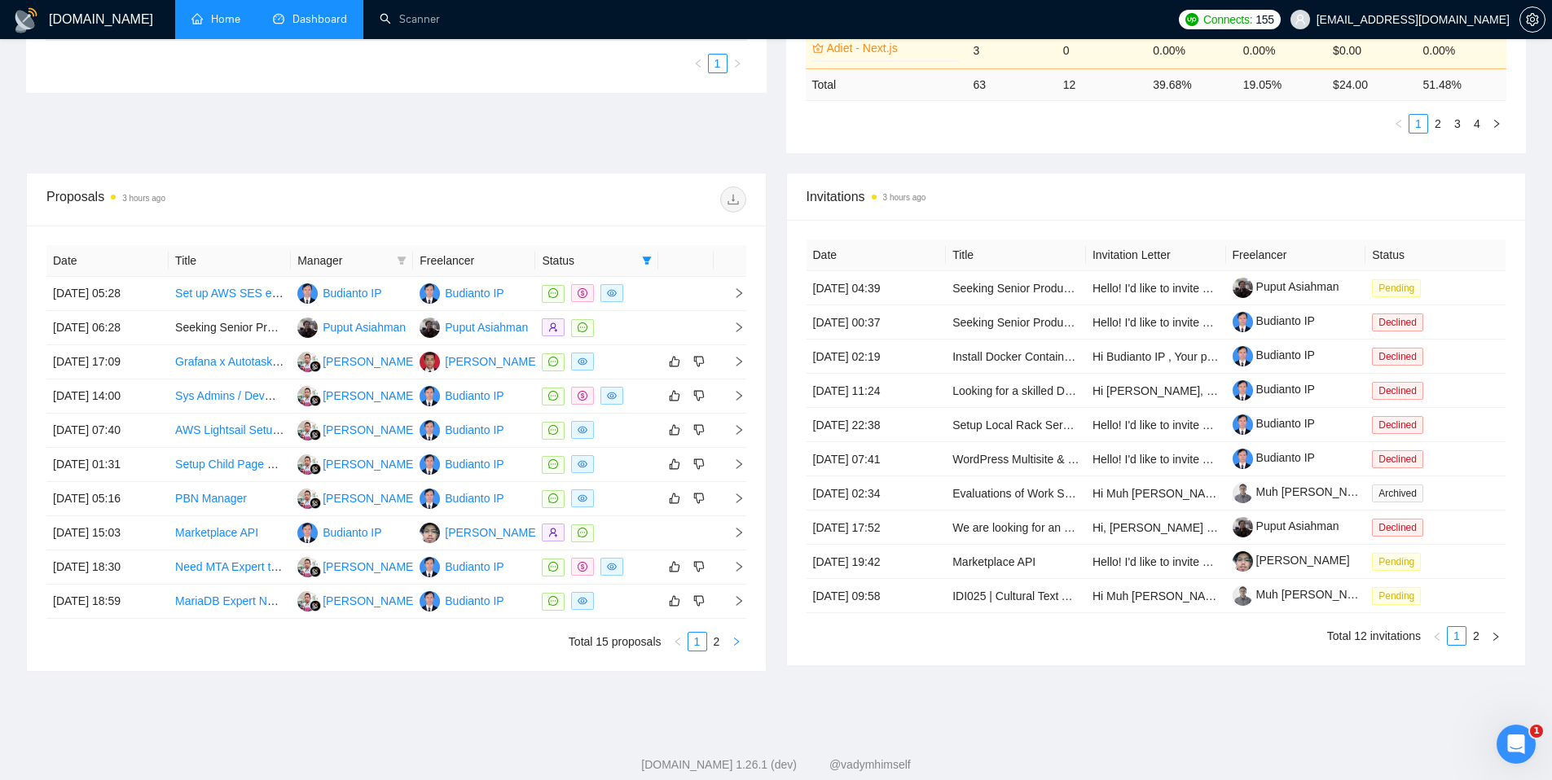
click at [736, 643] on icon "right" at bounding box center [736, 642] width 10 height 10
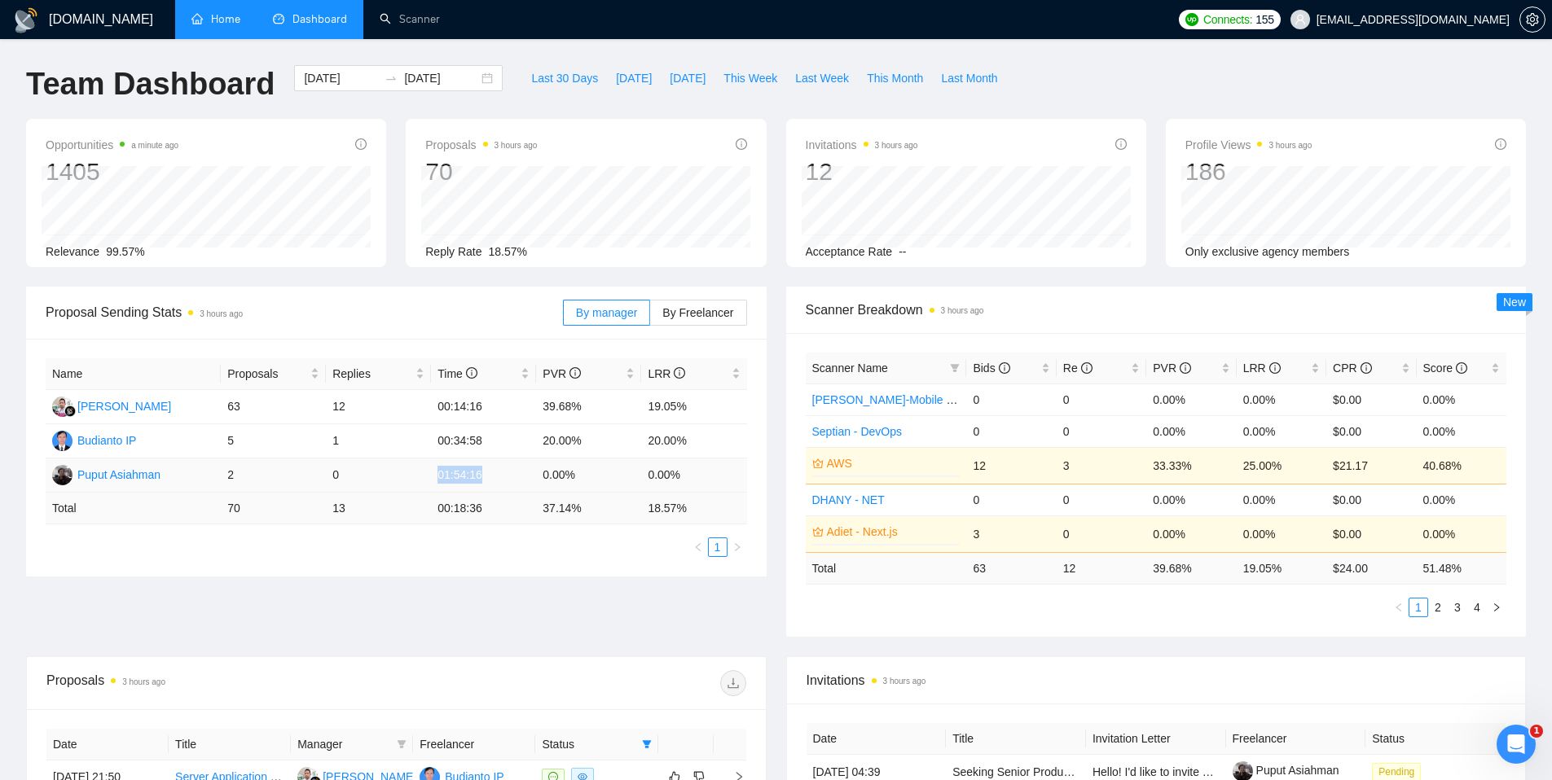
drag, startPoint x: 433, startPoint y: 477, endPoint x: 485, endPoint y: 498, distance: 56.0
click at [491, 482] on td "01:54:16" at bounding box center [483, 476] width 105 height 34
click at [420, 556] on ul "1" at bounding box center [396, 548] width 701 height 20
click at [282, 20] on icon "dashboard" at bounding box center [278, 18] width 11 height 11
